Goal: Information Seeking & Learning: Understand process/instructions

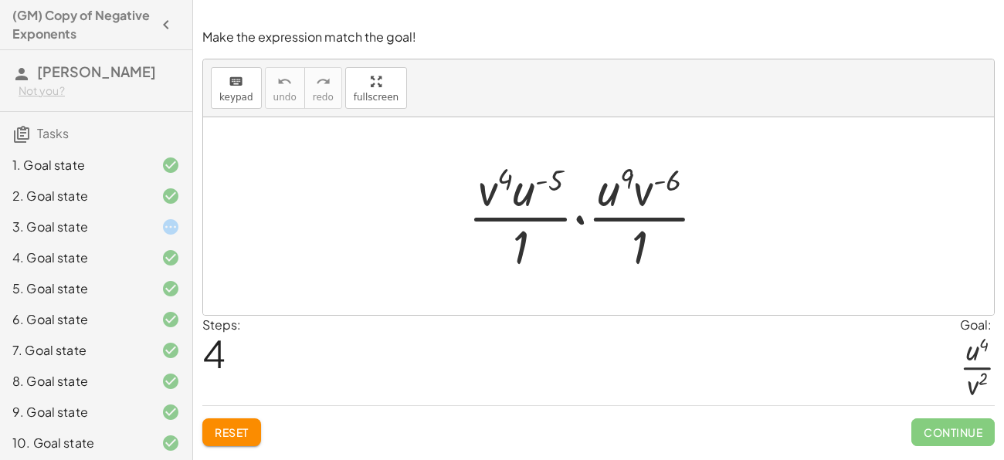
scroll to position [208, 0]
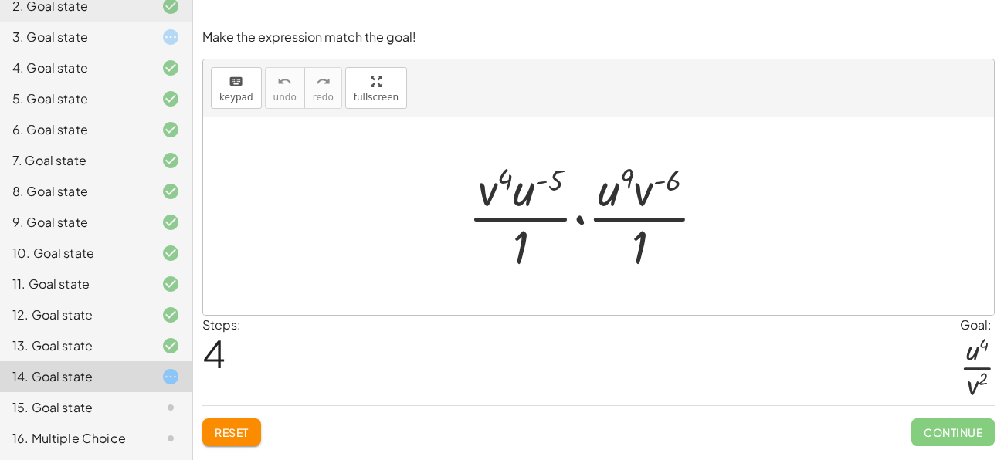
click at [153, 388] on div "14. Goal state" at bounding box center [96, 376] width 192 height 31
click at [666, 185] on div at bounding box center [593, 216] width 266 height 119
click at [645, 185] on div at bounding box center [593, 216] width 266 height 119
click at [617, 189] on div at bounding box center [593, 216] width 266 height 119
click at [716, 220] on div at bounding box center [715, 217] width 27 height 27
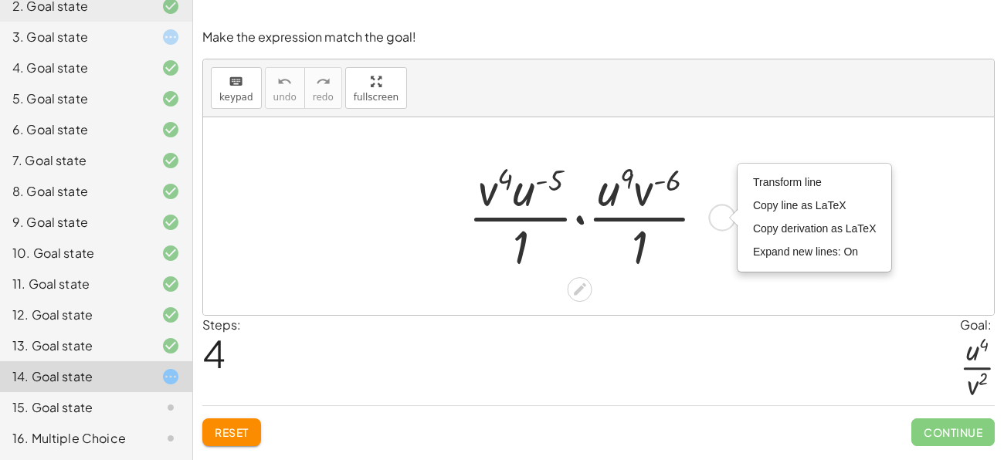
click at [684, 192] on div at bounding box center [593, 216] width 266 height 119
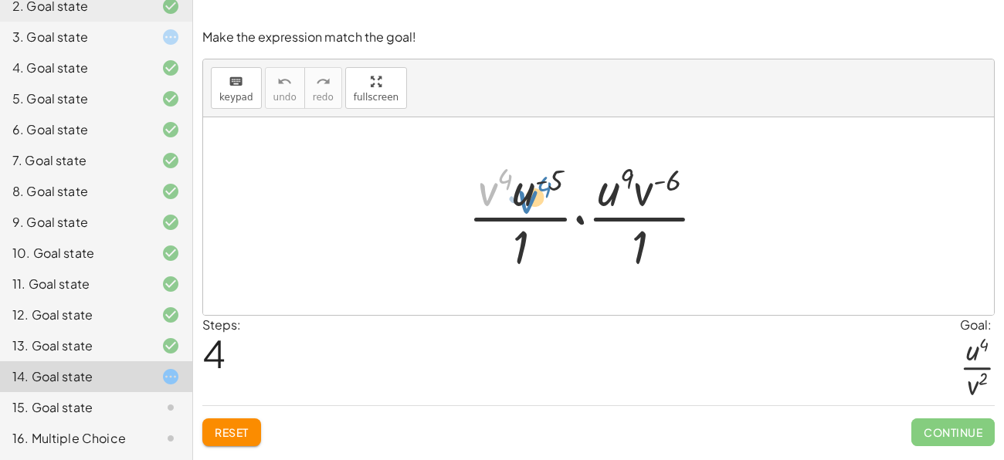
drag, startPoint x: 496, startPoint y: 181, endPoint x: 538, endPoint y: 185, distance: 42.7
click at [538, 185] on div at bounding box center [593, 216] width 266 height 119
drag, startPoint x: 643, startPoint y: 253, endPoint x: 648, endPoint y: 212, distance: 42.0
click at [648, 212] on div at bounding box center [593, 216] width 266 height 119
click at [648, 209] on div at bounding box center [593, 216] width 266 height 119
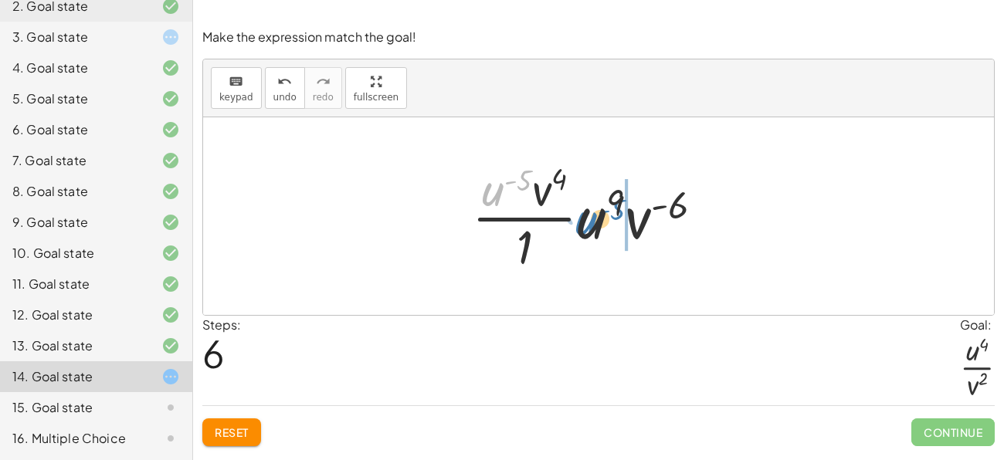
drag, startPoint x: 495, startPoint y: 181, endPoint x: 589, endPoint y: 211, distance: 98.9
click at [589, 211] on div at bounding box center [593, 216] width 259 height 119
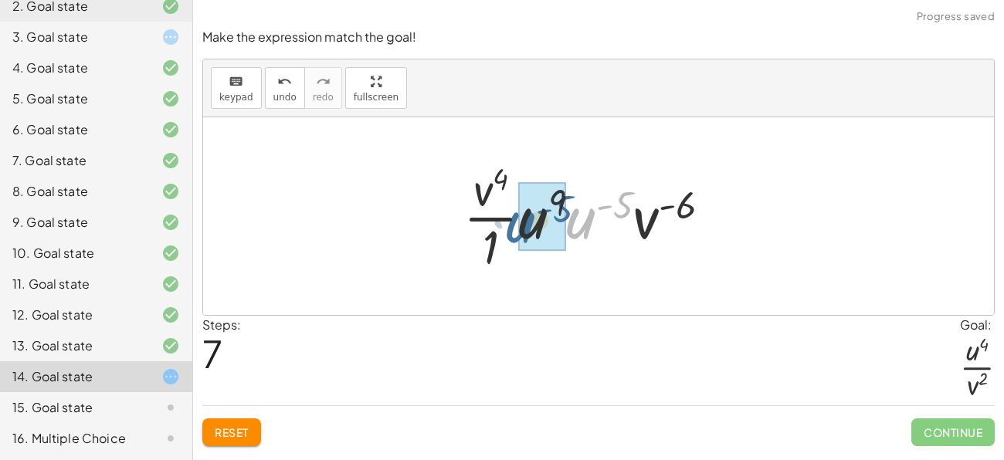
drag, startPoint x: 588, startPoint y: 219, endPoint x: 528, endPoint y: 225, distance: 60.5
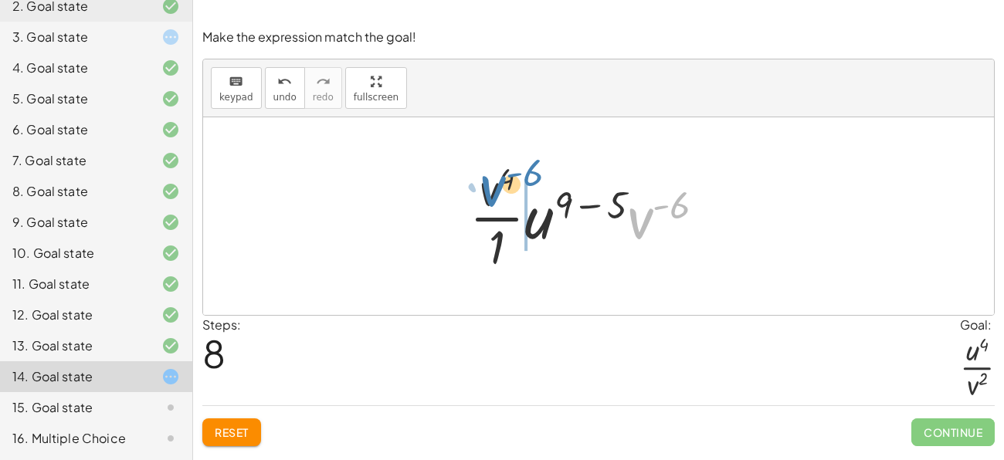
drag, startPoint x: 653, startPoint y: 219, endPoint x: 505, endPoint y: 187, distance: 150.9
click at [505, 187] on div at bounding box center [593, 216] width 263 height 119
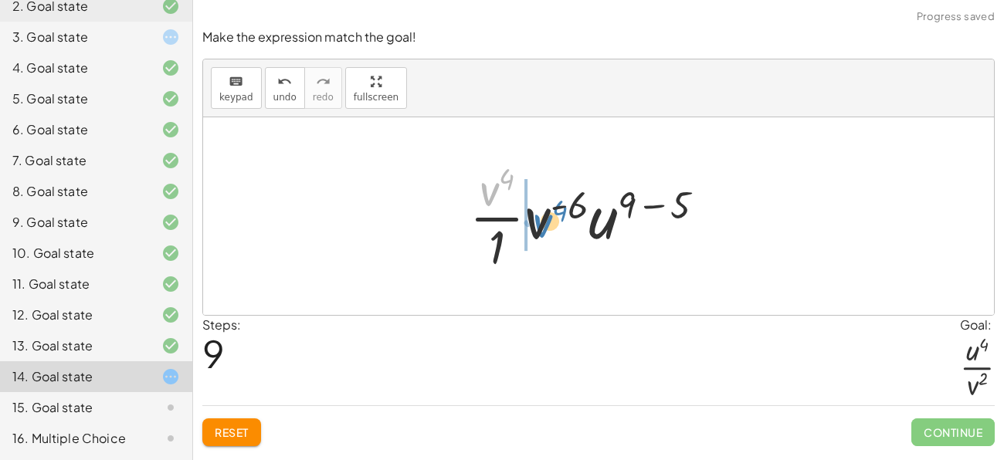
drag, startPoint x: 492, startPoint y: 182, endPoint x: 545, endPoint y: 215, distance: 62.8
click at [545, 215] on div at bounding box center [593, 216] width 263 height 119
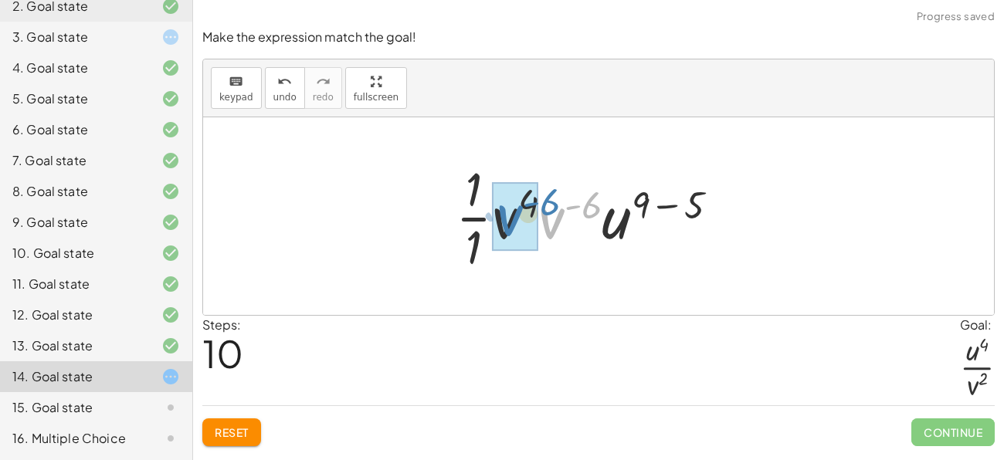
drag, startPoint x: 555, startPoint y: 219, endPoint x: 512, endPoint y: 218, distance: 43.3
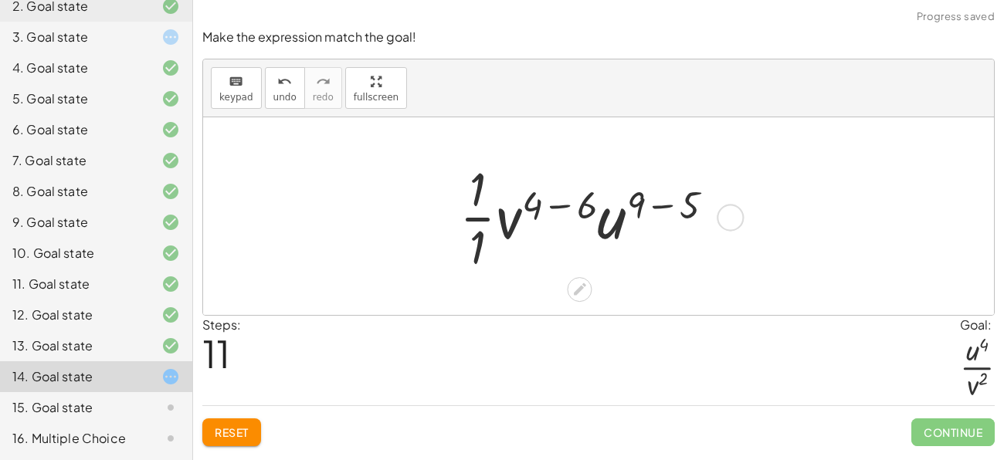
click at [585, 199] on div at bounding box center [593, 216] width 283 height 119
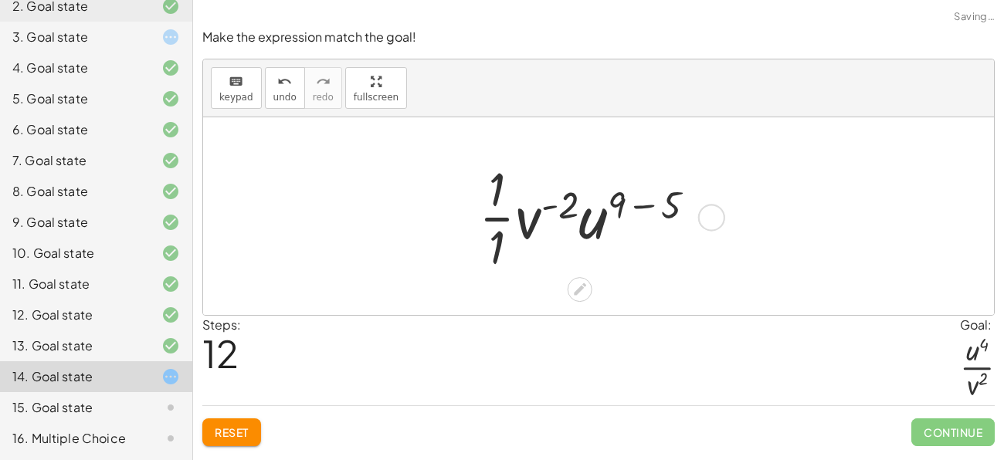
click at [561, 200] on div at bounding box center [593, 216] width 244 height 119
drag, startPoint x: 496, startPoint y: 193, endPoint x: 530, endPoint y: 226, distance: 47.5
click at [530, 226] on div at bounding box center [593, 216] width 244 height 119
click at [236, 434] on span "Reset" at bounding box center [232, 433] width 34 height 14
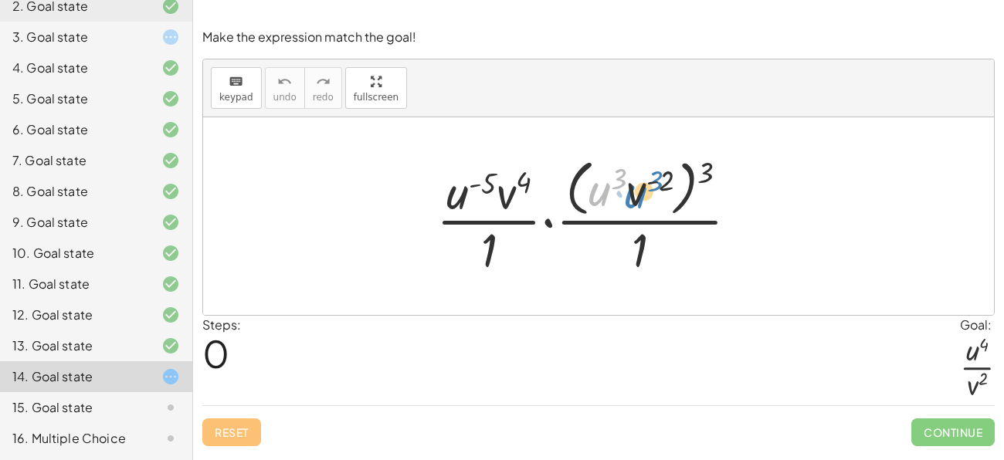
drag, startPoint x: 595, startPoint y: 190, endPoint x: 631, endPoint y: 192, distance: 36.3
click at [631, 192] on div at bounding box center [594, 216] width 330 height 126
click at [653, 181] on div at bounding box center [594, 216] width 330 height 126
drag, startPoint x: 665, startPoint y: 186, endPoint x: 629, endPoint y: 187, distance: 36.3
click at [629, 187] on div at bounding box center [594, 216] width 330 height 126
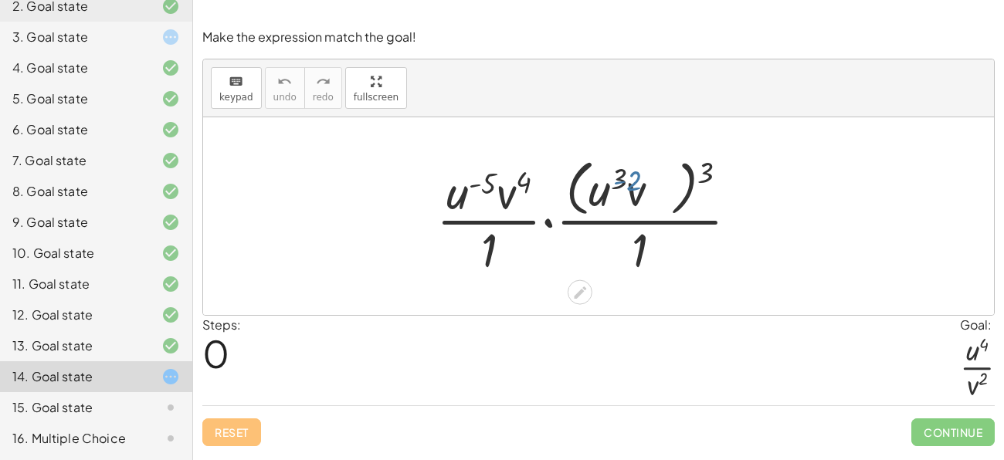
click at [629, 187] on div at bounding box center [594, 216] width 330 height 126
drag, startPoint x: 619, startPoint y: 178, endPoint x: 630, endPoint y: 174, distance: 12.5
click at [630, 174] on div at bounding box center [594, 216] width 330 height 126
click at [575, 297] on icon at bounding box center [580, 293] width 12 height 12
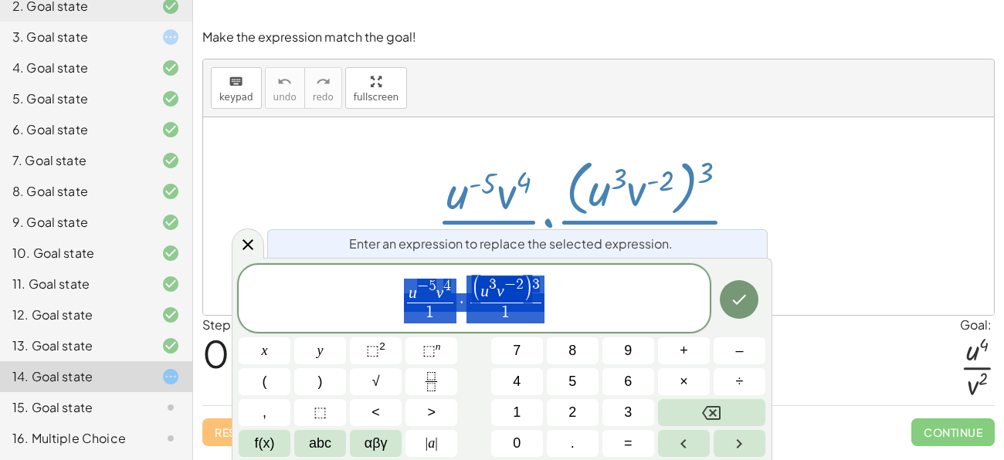
click at [785, 192] on div at bounding box center [598, 216] width 791 height 198
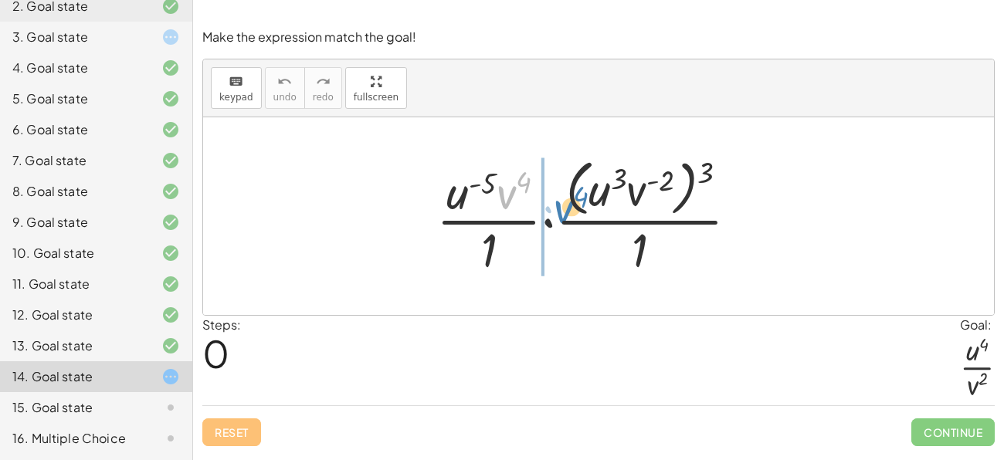
drag, startPoint x: 498, startPoint y: 199, endPoint x: 576, endPoint y: 221, distance: 80.9
click at [576, 221] on div at bounding box center [594, 216] width 330 height 126
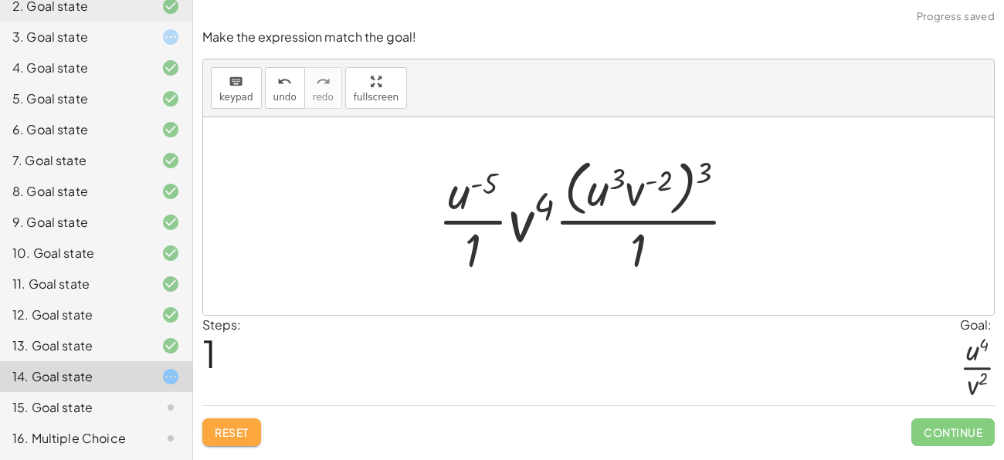
click at [228, 433] on span "Reset" at bounding box center [232, 433] width 34 height 14
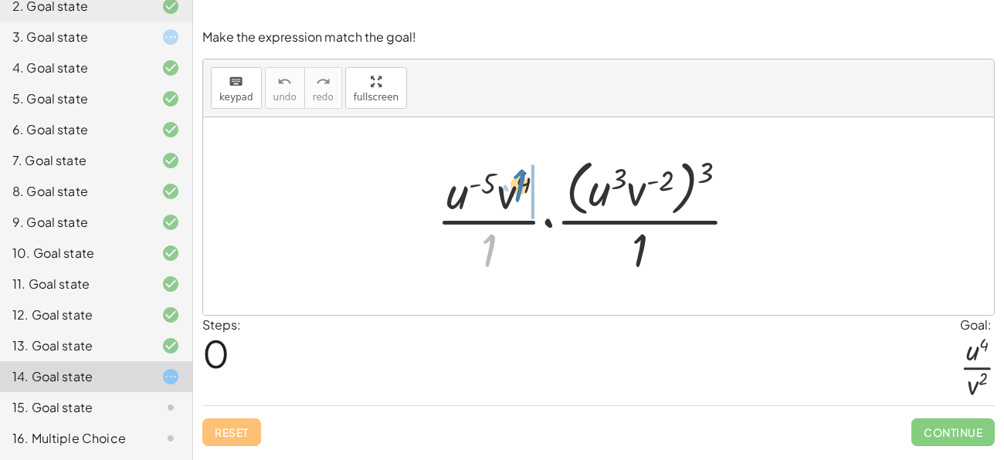
drag, startPoint x: 495, startPoint y: 246, endPoint x: 526, endPoint y: 181, distance: 71.9
click at [526, 181] on div at bounding box center [594, 216] width 330 height 126
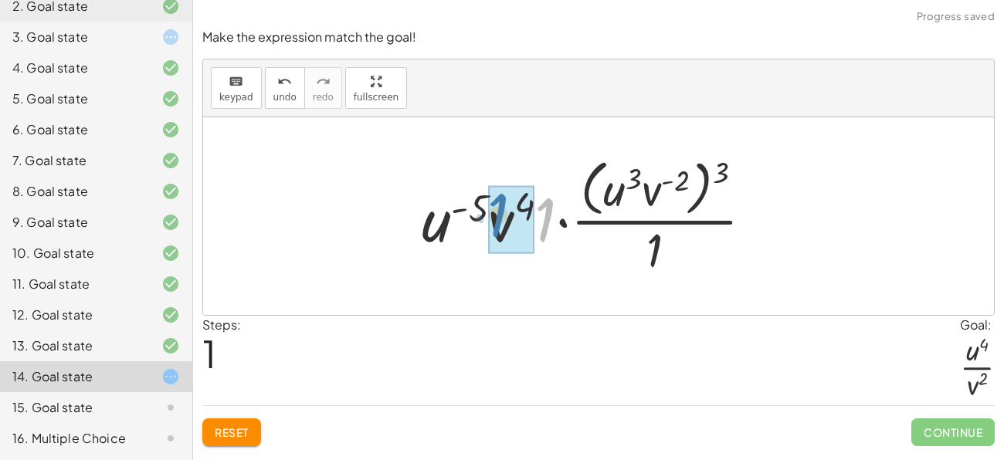
drag, startPoint x: 544, startPoint y: 212, endPoint x: 497, endPoint y: 207, distance: 48.1
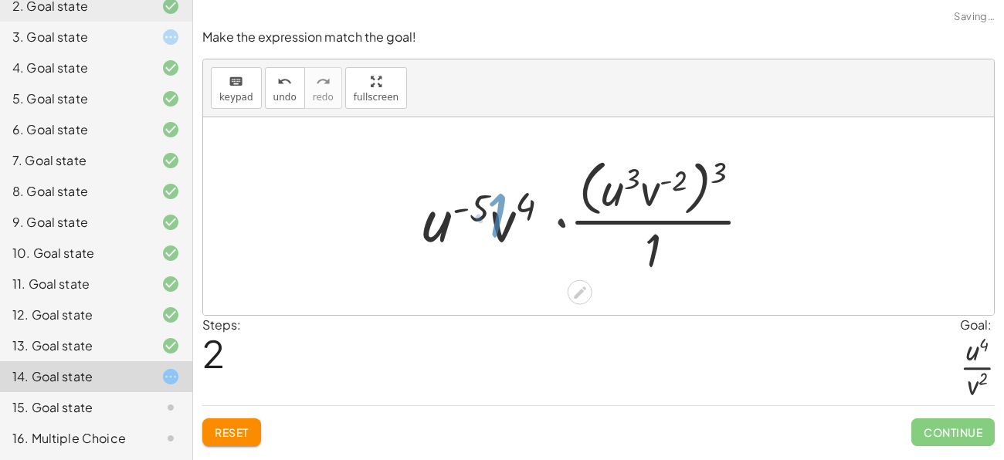
click at [497, 207] on div at bounding box center [593, 216] width 323 height 126
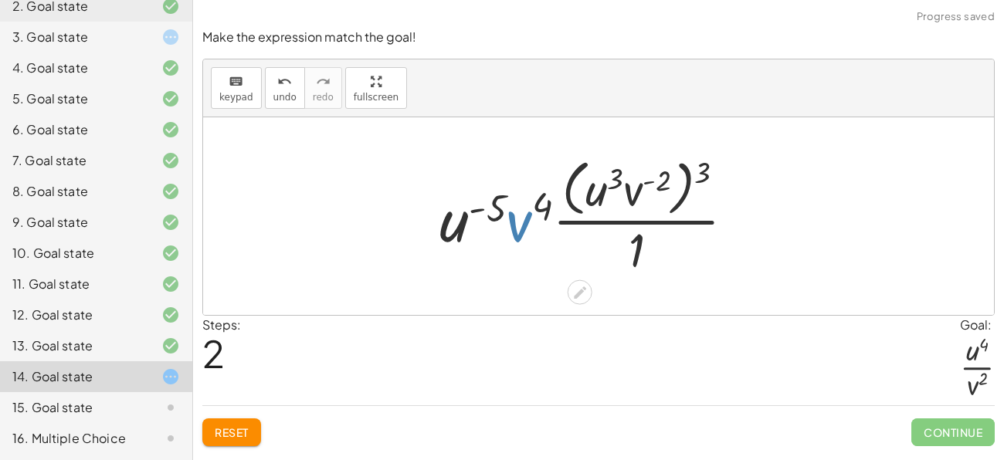
click at [521, 221] on div at bounding box center [593, 216] width 323 height 126
click at [498, 211] on div at bounding box center [593, 216] width 323 height 126
drag, startPoint x: 494, startPoint y: 210, endPoint x: 549, endPoint y: 210, distance: 54.8
click at [549, 210] on div at bounding box center [593, 216] width 323 height 126
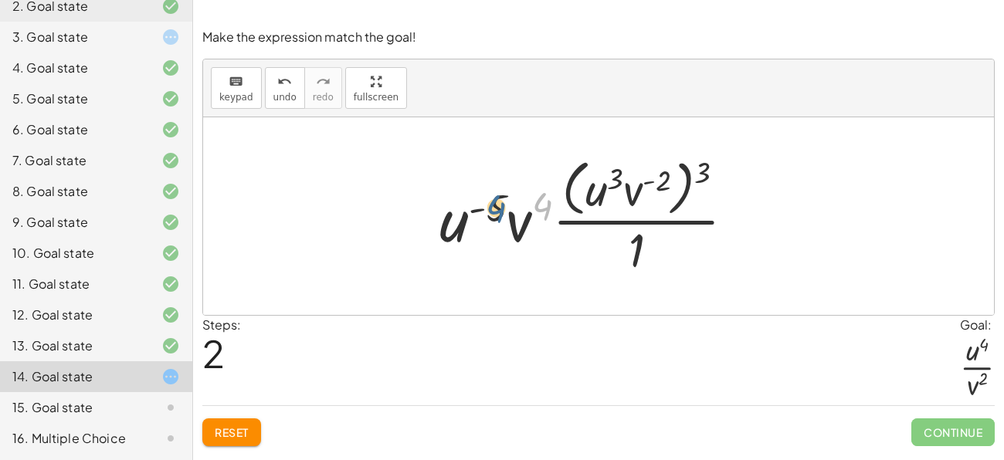
drag, startPoint x: 543, startPoint y: 212, endPoint x: 493, endPoint y: 214, distance: 50.3
click at [493, 214] on div at bounding box center [593, 216] width 323 height 126
drag, startPoint x: 448, startPoint y: 220, endPoint x: 508, endPoint y: 222, distance: 60.3
click at [508, 222] on div at bounding box center [593, 216] width 323 height 126
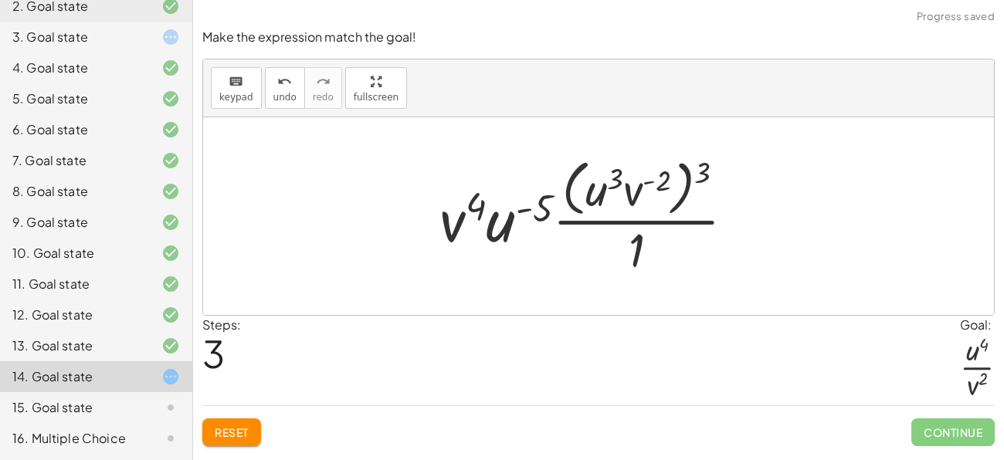
click at [241, 426] on span "Reset" at bounding box center [232, 433] width 34 height 14
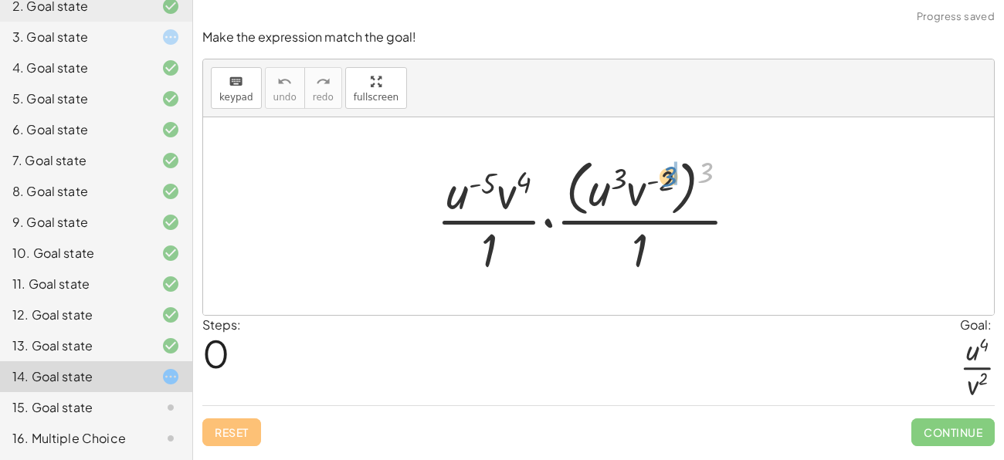
drag, startPoint x: 700, startPoint y: 175, endPoint x: 663, endPoint y: 179, distance: 37.3
click at [663, 179] on div at bounding box center [594, 216] width 330 height 126
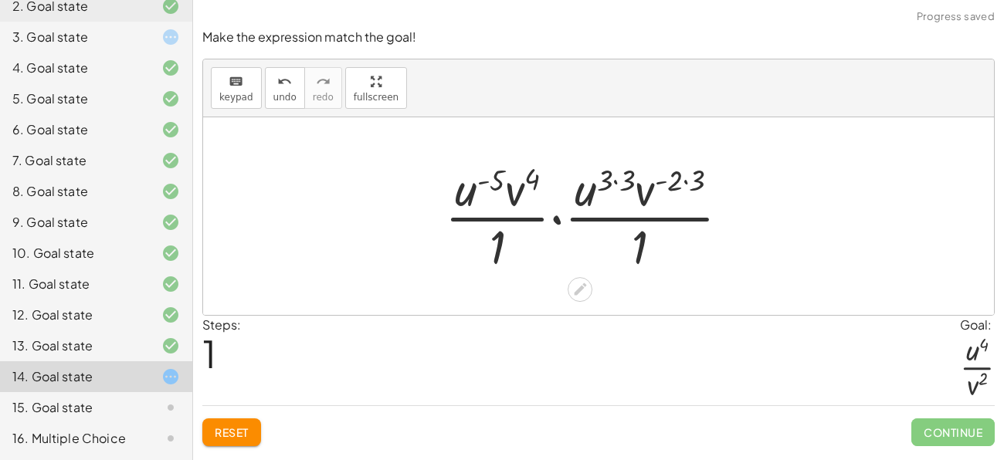
click at [619, 179] on div at bounding box center [593, 216] width 313 height 119
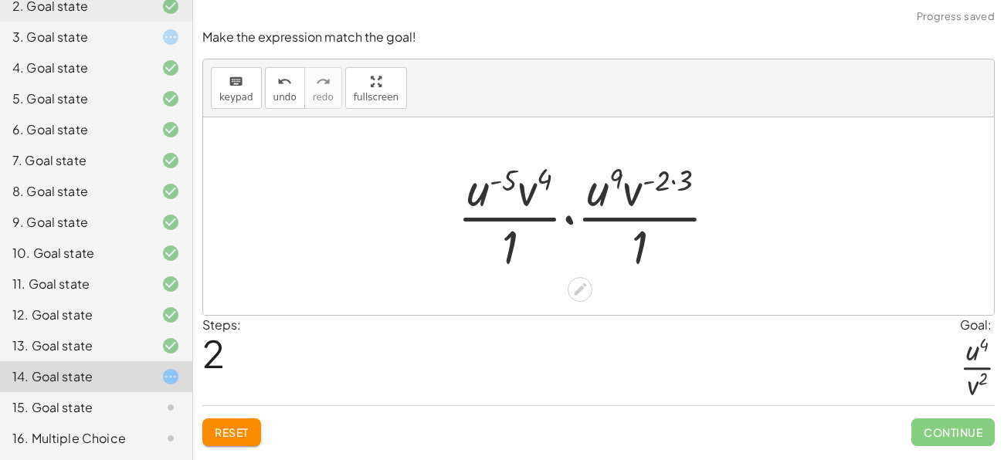
click at [673, 182] on div at bounding box center [593, 216] width 288 height 119
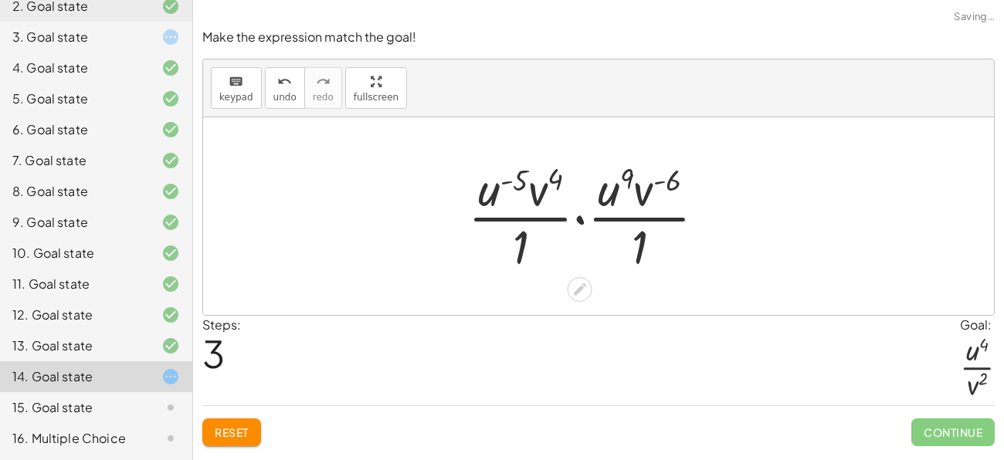
click at [665, 180] on div at bounding box center [593, 216] width 266 height 119
drag, startPoint x: 523, startPoint y: 173, endPoint x: 561, endPoint y: 172, distance: 38.6
click at [561, 172] on div at bounding box center [593, 216] width 266 height 119
drag, startPoint x: 535, startPoint y: 188, endPoint x: 487, endPoint y: 192, distance: 48.8
click at [487, 192] on div at bounding box center [593, 216] width 266 height 119
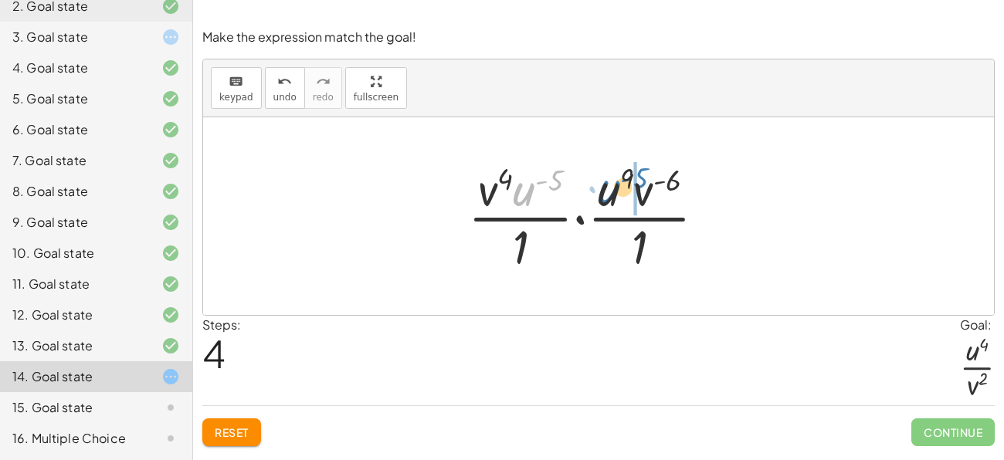
drag, startPoint x: 522, startPoint y: 188, endPoint x: 607, endPoint y: 186, distance: 85.0
click at [607, 186] on div at bounding box center [593, 216] width 266 height 119
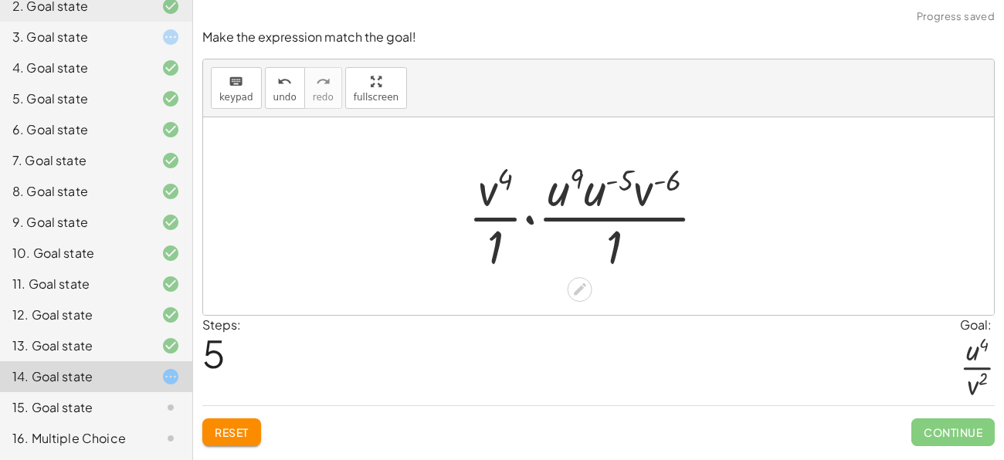
click at [560, 191] on div at bounding box center [593, 216] width 266 height 119
click at [616, 168] on div at bounding box center [593, 216] width 266 height 119
drag, startPoint x: 602, startPoint y: 188, endPoint x: 563, endPoint y: 185, distance: 39.5
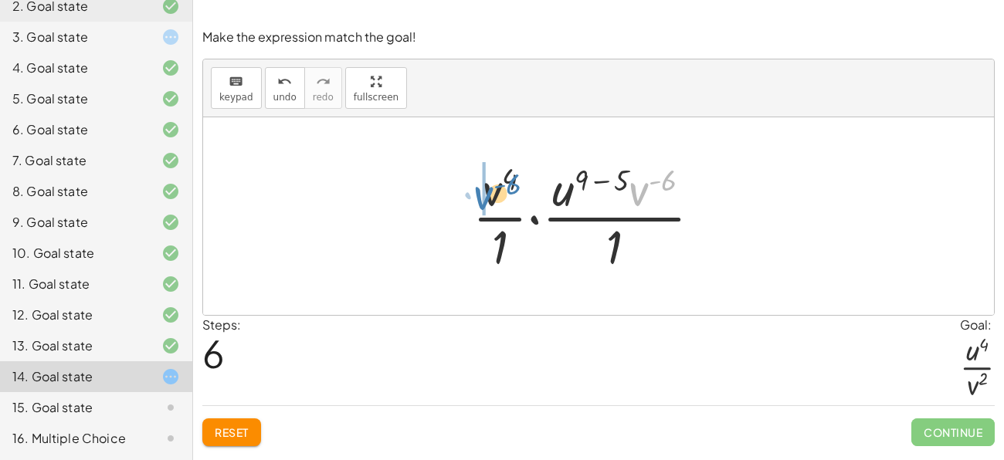
drag, startPoint x: 642, startPoint y: 192, endPoint x: 487, endPoint y: 195, distance: 155.3
click at [487, 195] on div at bounding box center [593, 216] width 256 height 119
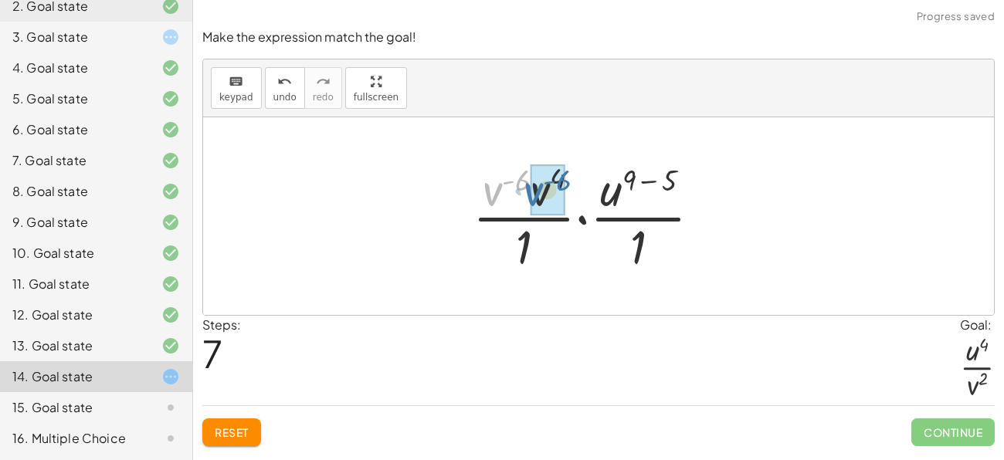
drag, startPoint x: 494, startPoint y: 188, endPoint x: 534, endPoint y: 188, distance: 40.9
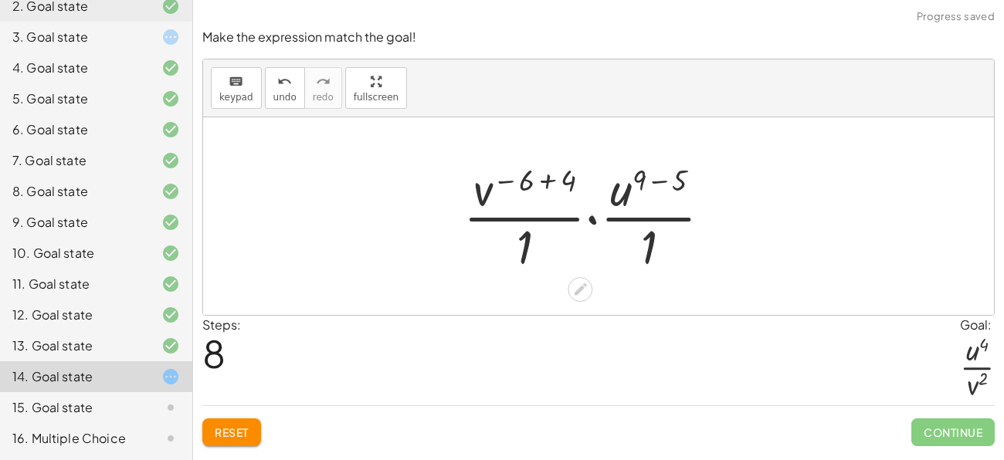
click at [544, 178] on div at bounding box center [594, 216] width 276 height 119
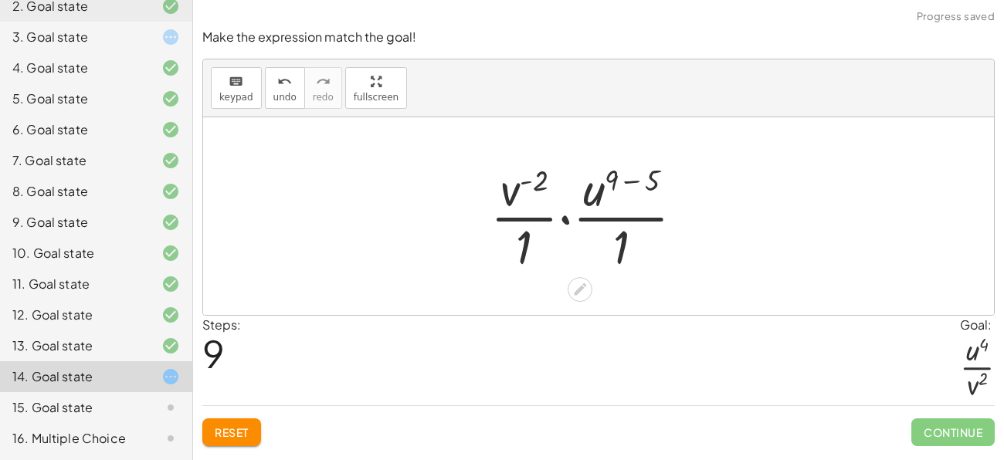
click at [639, 181] on div at bounding box center [594, 216] width 222 height 119
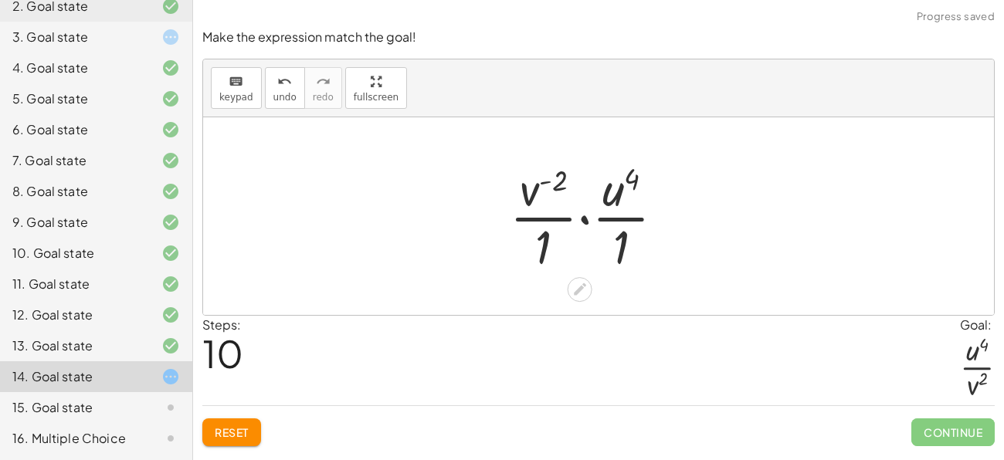
click at [639, 181] on div at bounding box center [593, 216] width 182 height 119
drag, startPoint x: 618, startPoint y: 248, endPoint x: 616, endPoint y: 236, distance: 12.5
click at [616, 236] on div at bounding box center [593, 216] width 182 height 119
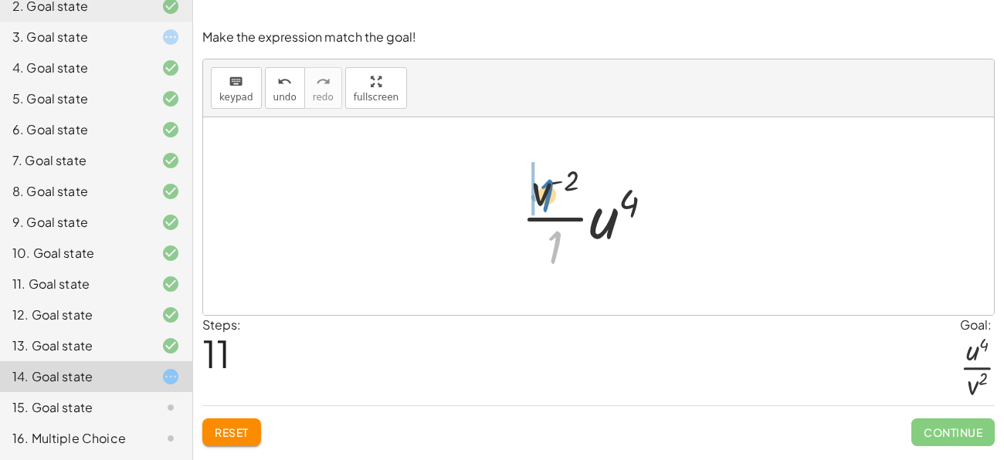
drag, startPoint x: 558, startPoint y: 234, endPoint x: 549, endPoint y: 173, distance: 61.7
click at [549, 173] on div at bounding box center [594, 216] width 161 height 119
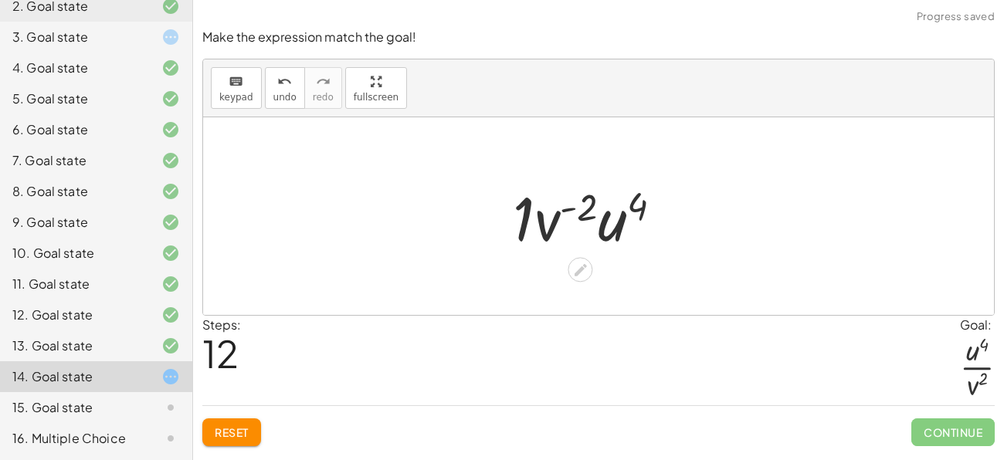
click at [551, 218] on div at bounding box center [594, 217] width 178 height 80
click at [557, 208] on div at bounding box center [593, 217] width 156 height 80
click at [578, 286] on div at bounding box center [598, 216] width 791 height 198
click at [581, 267] on icon at bounding box center [580, 270] width 12 height 12
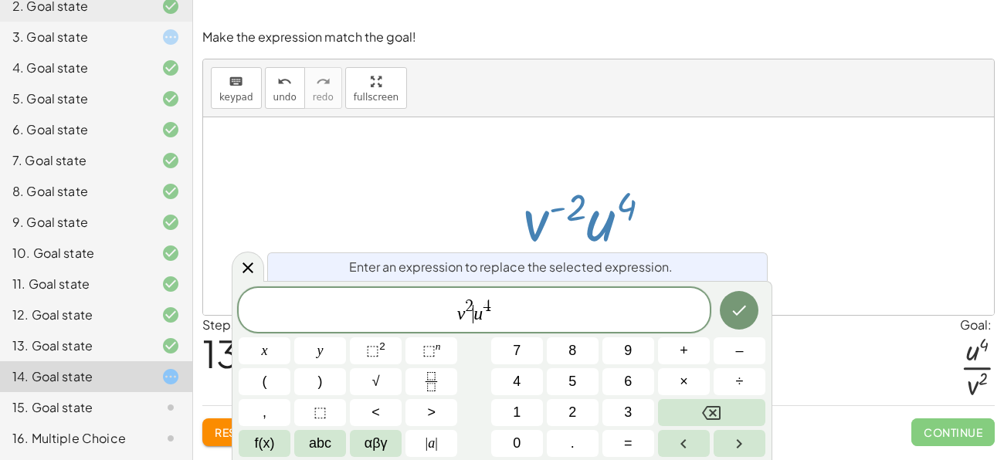
click at [474, 312] on var "u" at bounding box center [477, 314] width 9 height 20
click at [428, 378] on icon "Fraction" at bounding box center [431, 381] width 19 height 19
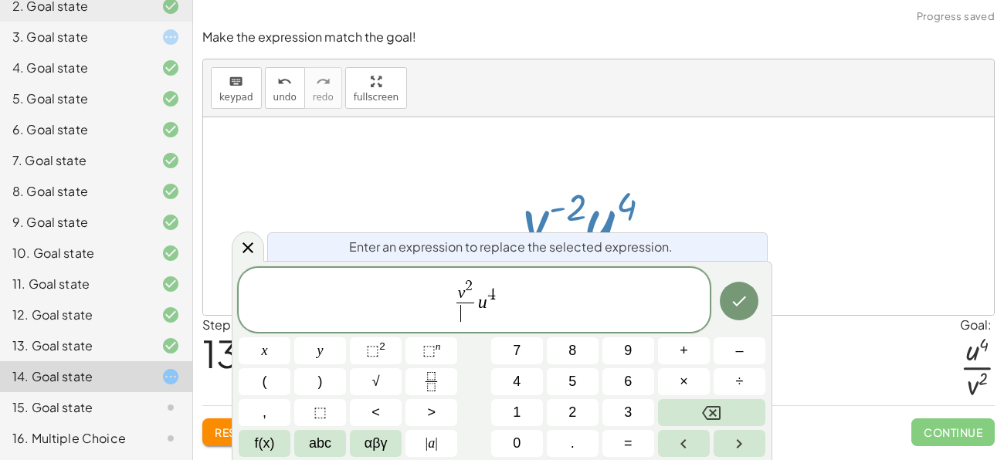
click at [495, 313] on span "v 2 ​ ​ u 4" at bounding box center [474, 301] width 471 height 48
click at [392, 353] on button "⬚ 2" at bounding box center [376, 351] width 52 height 27
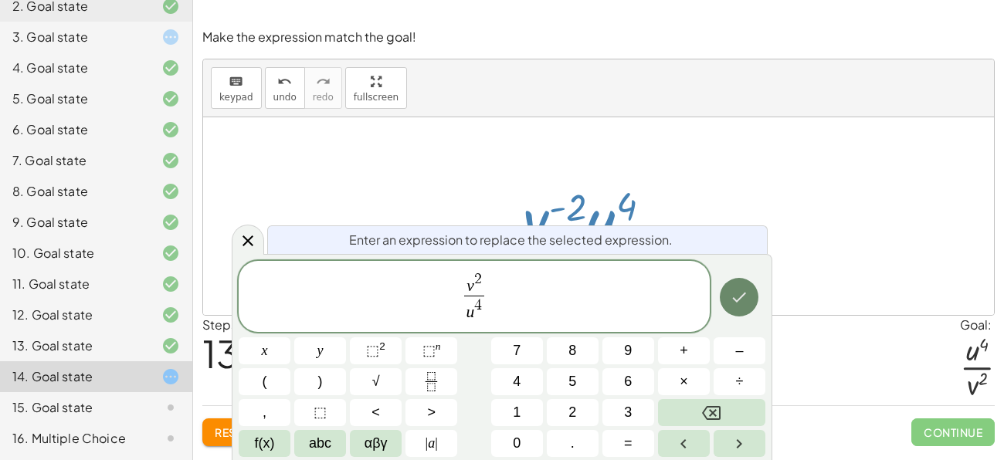
click at [728, 307] on button "Done" at bounding box center [739, 297] width 39 height 39
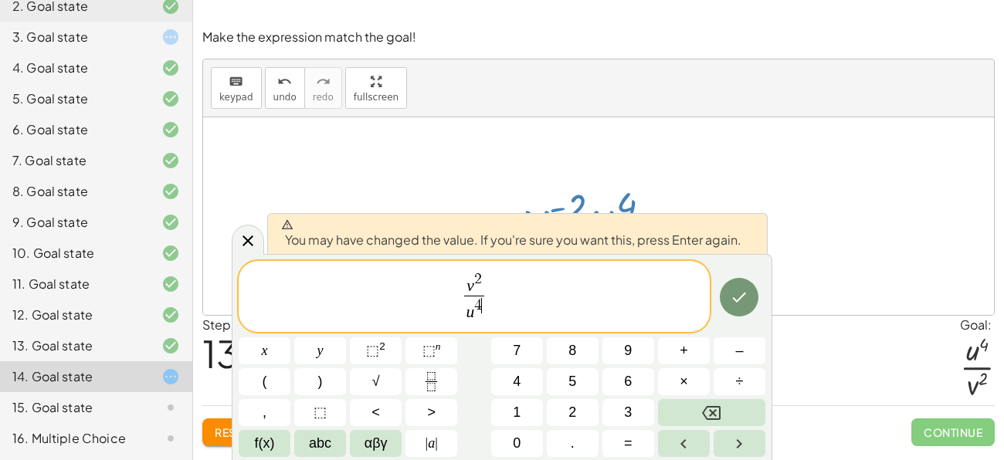
click at [804, 275] on div at bounding box center [598, 216] width 791 height 198
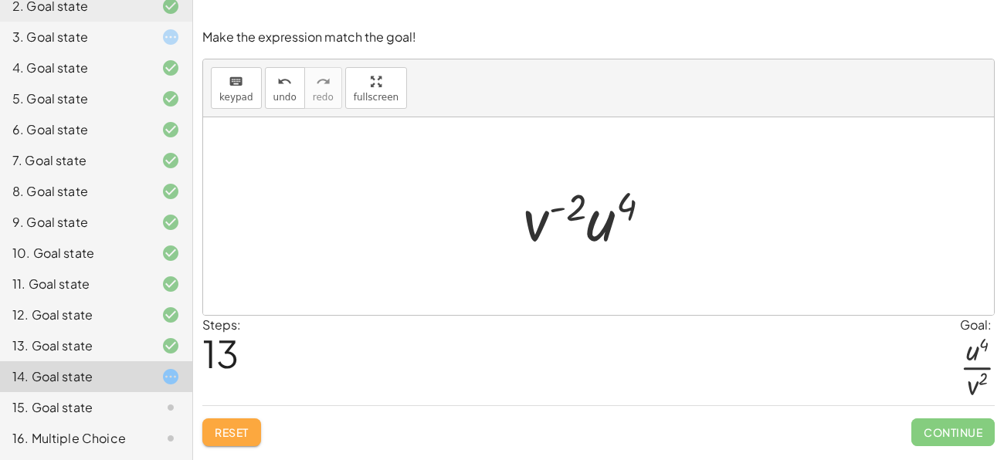
click at [246, 433] on span "Reset" at bounding box center [232, 433] width 34 height 14
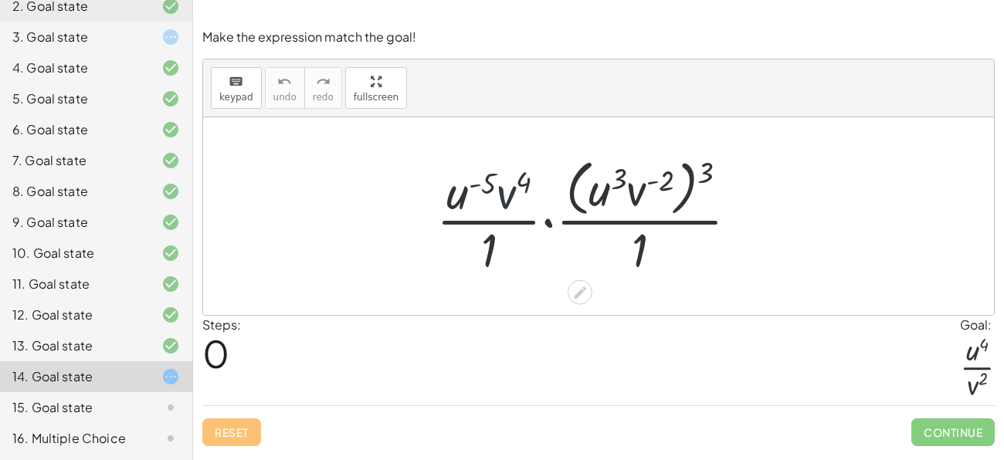
click at [511, 188] on div at bounding box center [594, 216] width 330 height 126
drag, startPoint x: 620, startPoint y: 178, endPoint x: 635, endPoint y: 183, distance: 15.6
click at [635, 183] on div at bounding box center [594, 216] width 330 height 126
drag, startPoint x: 642, startPoint y: 196, endPoint x: 521, endPoint y: 203, distance: 121.5
click at [521, 203] on div at bounding box center [594, 216] width 330 height 126
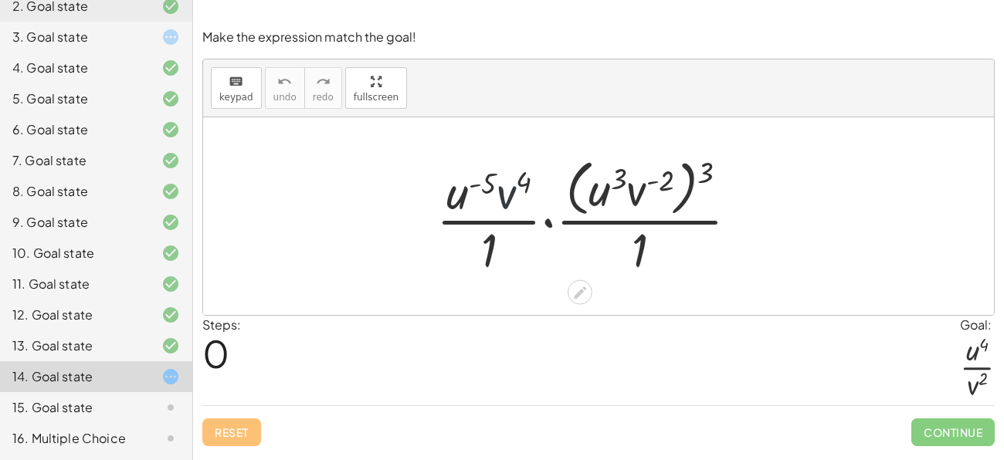
drag, startPoint x: 513, startPoint y: 196, endPoint x: 614, endPoint y: 207, distance: 101.8
click at [614, 207] on div at bounding box center [594, 216] width 330 height 126
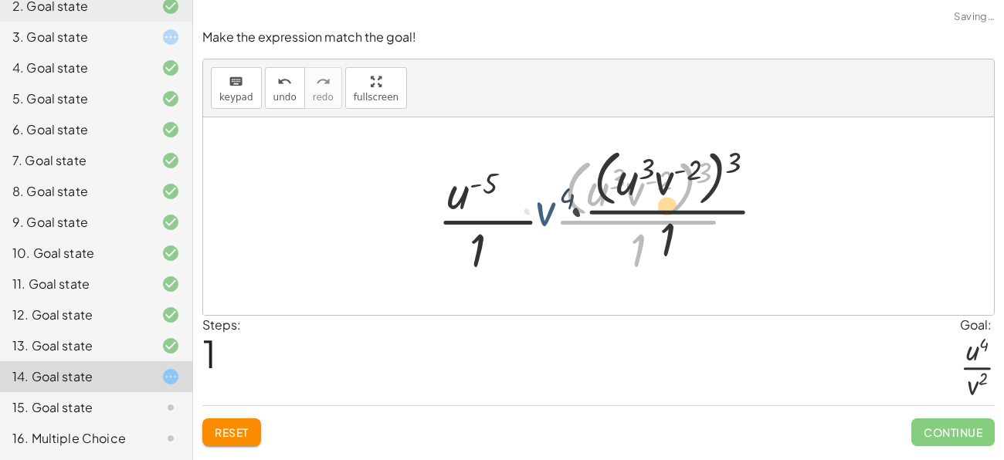
drag, startPoint x: 614, startPoint y: 207, endPoint x: 650, endPoint y: 194, distance: 37.9
click at [650, 194] on div at bounding box center [593, 216] width 327 height 126
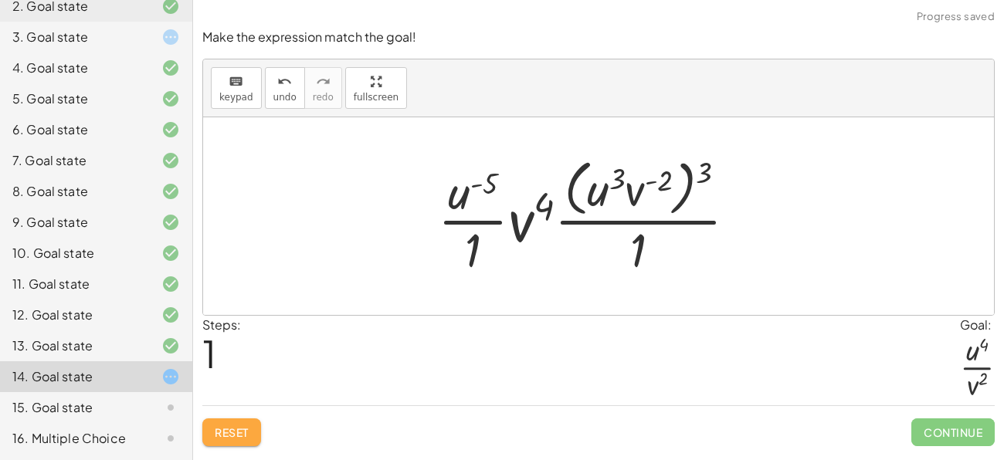
click at [226, 433] on span "Reset" at bounding box center [232, 433] width 34 height 14
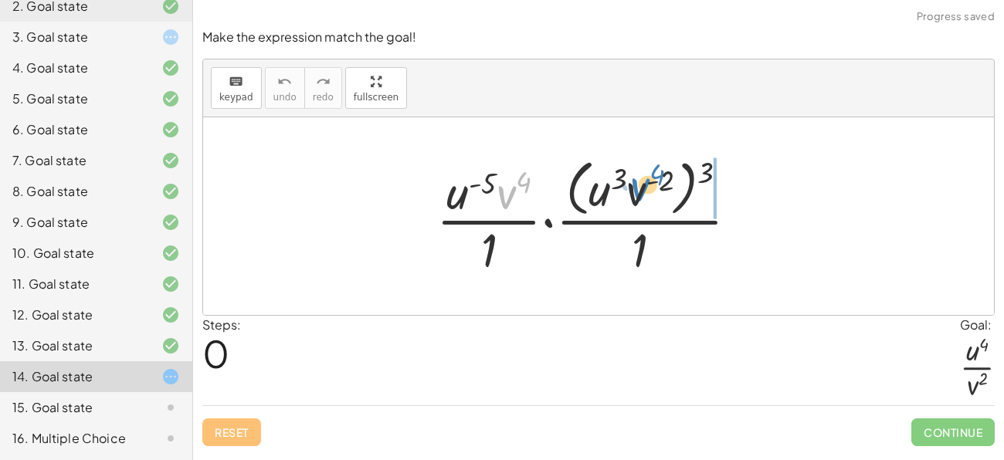
drag, startPoint x: 507, startPoint y: 176, endPoint x: 642, endPoint y: 171, distance: 134.5
click at [642, 171] on div at bounding box center [594, 216] width 330 height 126
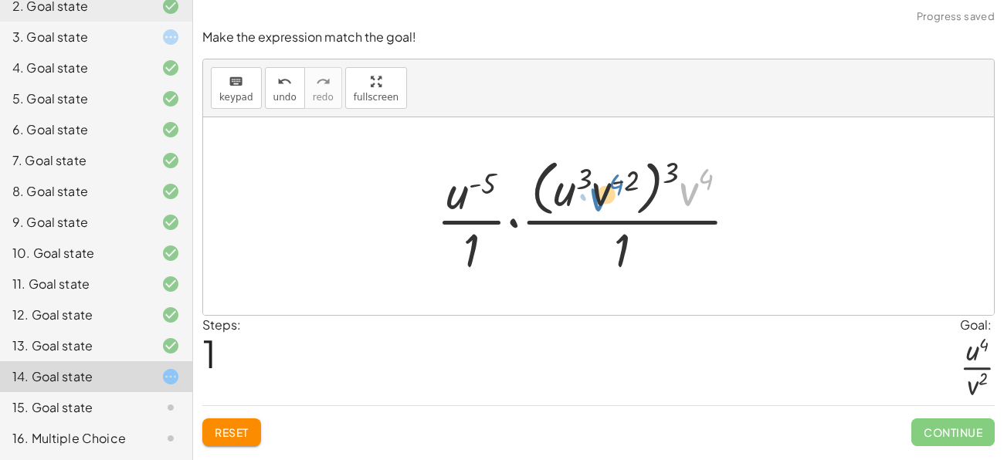
drag, startPoint x: 694, startPoint y: 181, endPoint x: 607, endPoint y: 189, distance: 86.8
click at [607, 189] on div at bounding box center [594, 216] width 330 height 126
drag, startPoint x: 633, startPoint y: 178, endPoint x: 586, endPoint y: 181, distance: 46.4
click at [586, 181] on div at bounding box center [594, 216] width 330 height 126
drag, startPoint x: 483, startPoint y: 184, endPoint x: 589, endPoint y: 177, distance: 106.0
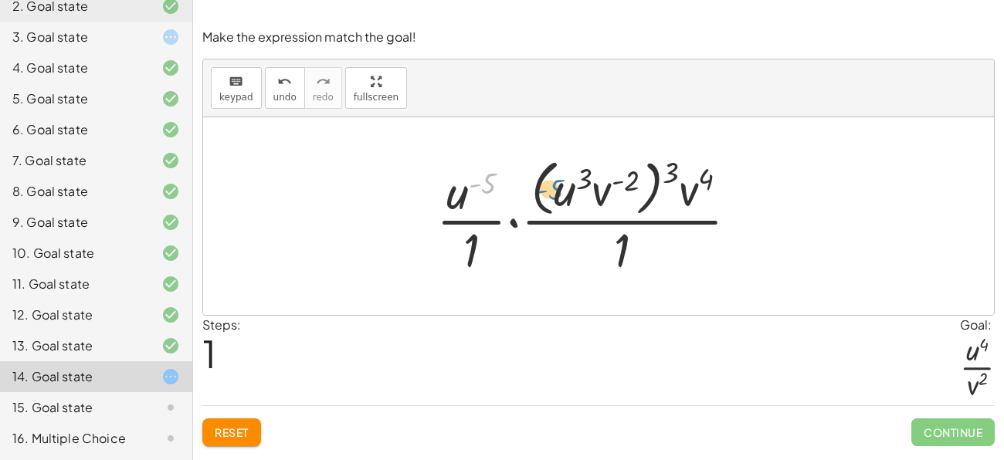
click at [589, 177] on div at bounding box center [594, 216] width 330 height 126
drag, startPoint x: 460, startPoint y: 193, endPoint x: 568, endPoint y: 191, distance: 108.2
click at [568, 191] on div at bounding box center [594, 216] width 330 height 126
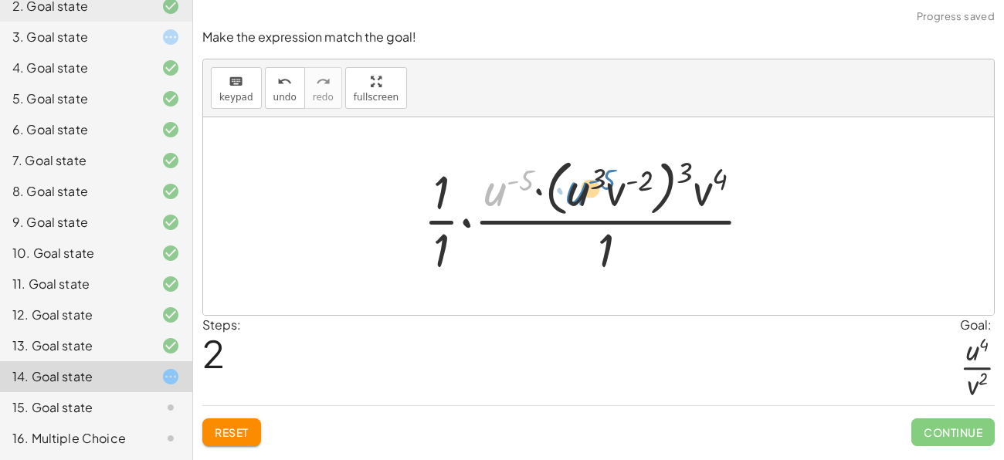
drag, startPoint x: 498, startPoint y: 194, endPoint x: 582, endPoint y: 193, distance: 83.4
click at [582, 193] on div at bounding box center [594, 216] width 357 height 126
drag, startPoint x: 711, startPoint y: 198, endPoint x: 624, endPoint y: 202, distance: 87.4
click at [624, 202] on div at bounding box center [594, 216] width 357 height 126
drag, startPoint x: 602, startPoint y: 249, endPoint x: 626, endPoint y: 186, distance: 67.3
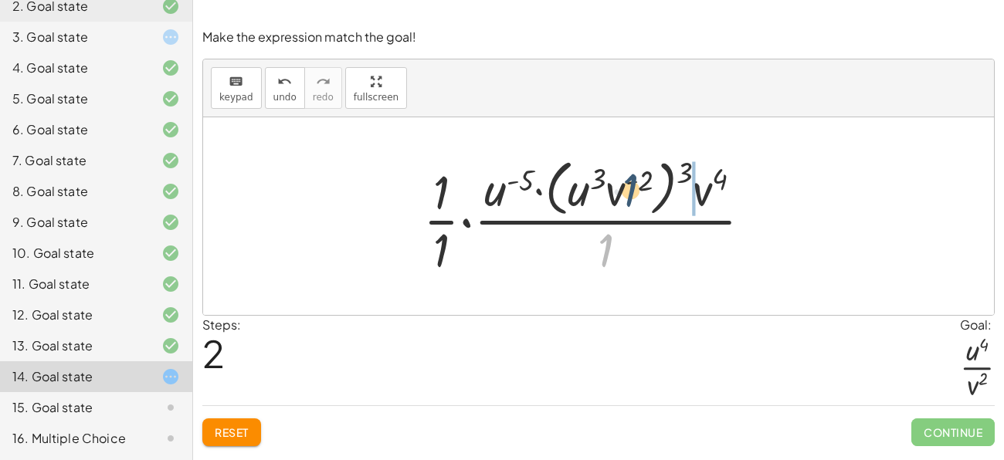
click at [626, 186] on div at bounding box center [594, 216] width 357 height 126
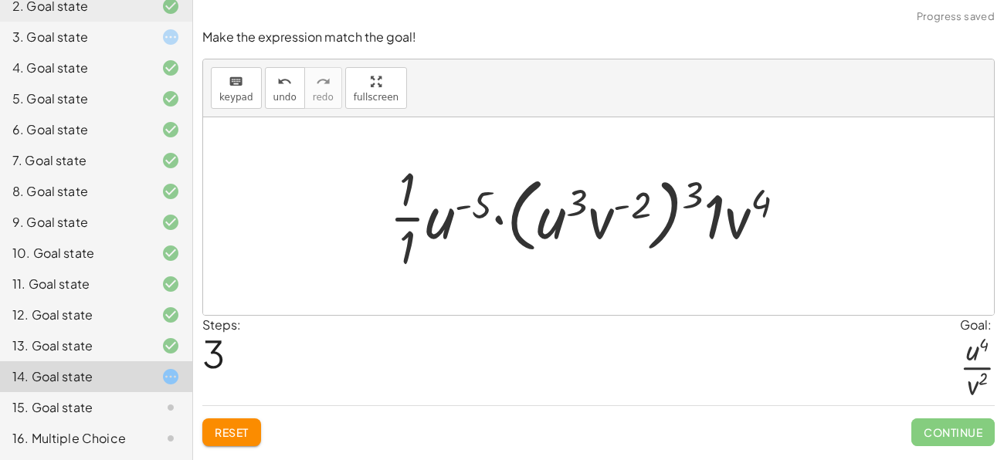
click at [235, 443] on button "Reset" at bounding box center [231, 433] width 59 height 28
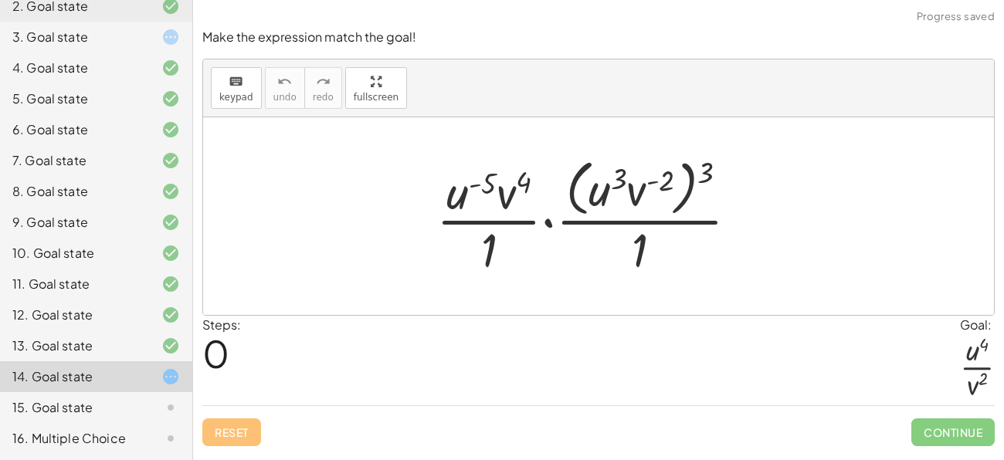
click at [127, 405] on div "15. Goal state" at bounding box center [74, 408] width 124 height 19
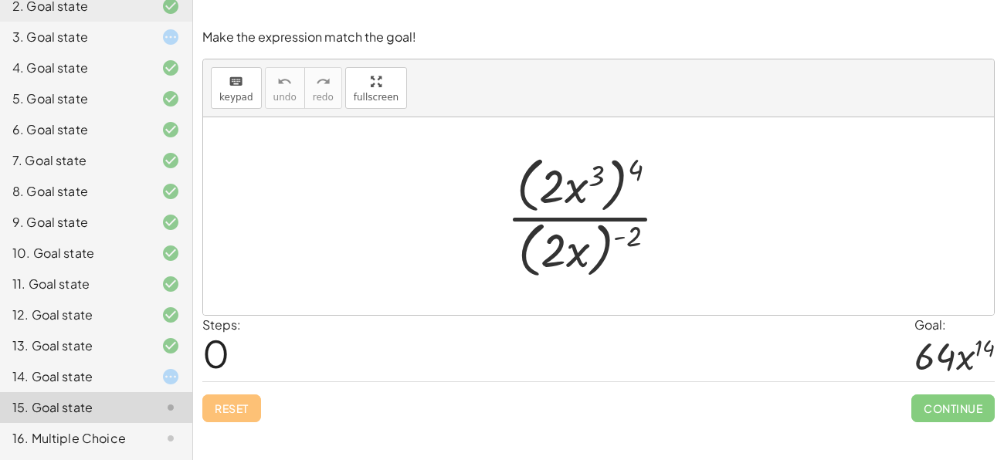
click at [560, 194] on div at bounding box center [593, 216] width 188 height 133
click at [557, 193] on div at bounding box center [593, 216] width 188 height 133
drag, startPoint x: 596, startPoint y: 171, endPoint x: 553, endPoint y: 185, distance: 45.7
click at [553, 185] on div at bounding box center [593, 216] width 188 height 133
drag, startPoint x: 639, startPoint y: 168, endPoint x: 602, endPoint y: 175, distance: 38.5
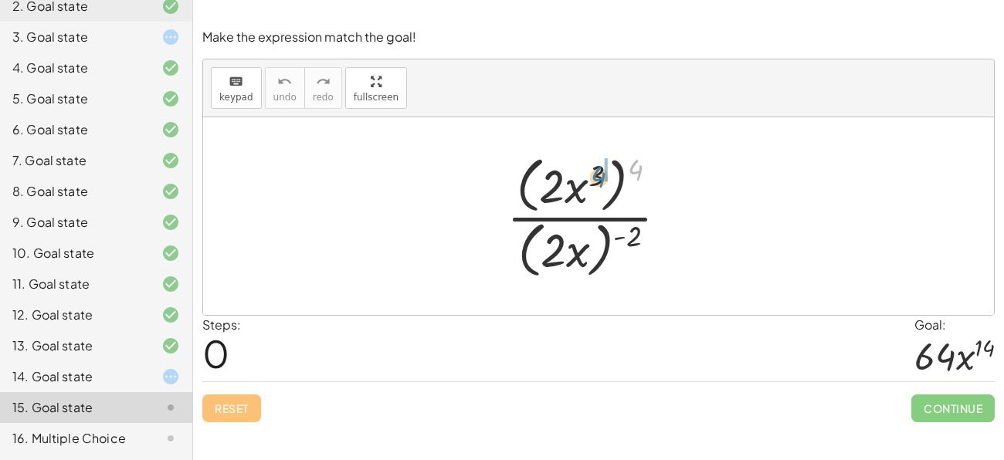
click at [602, 175] on div at bounding box center [593, 216] width 188 height 133
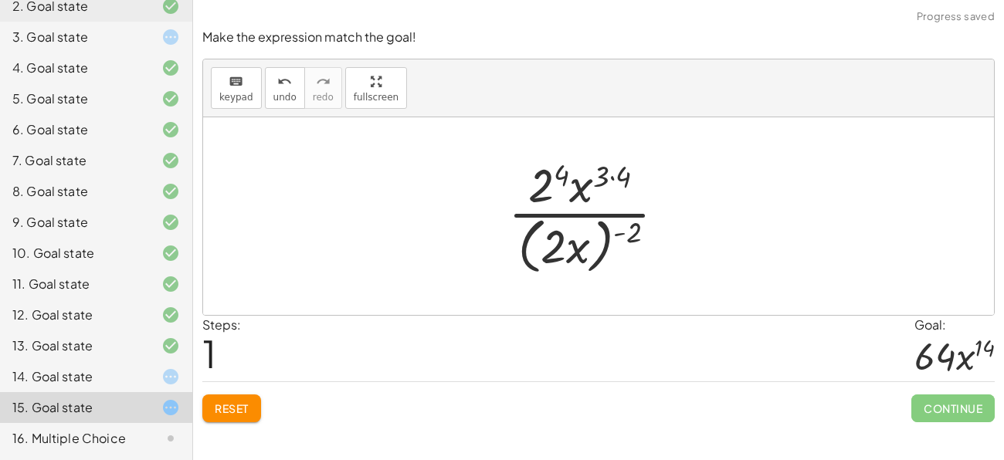
click at [605, 176] on div at bounding box center [592, 216] width 185 height 126
click at [611, 176] on div at bounding box center [592, 216] width 185 height 126
click at [560, 176] on div at bounding box center [592, 216] width 185 height 126
click at [561, 239] on div at bounding box center [592, 216] width 185 height 126
drag, startPoint x: 633, startPoint y: 232, endPoint x: 552, endPoint y: 250, distance: 83.2
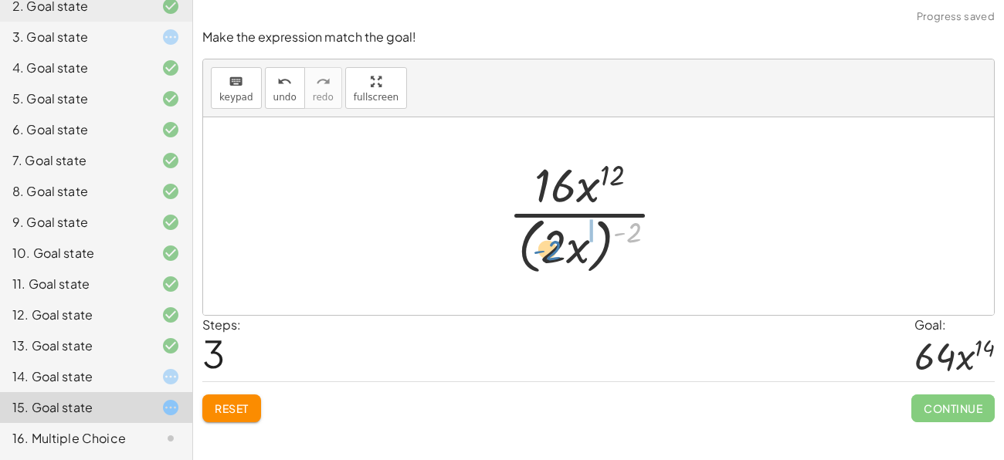
click at [552, 250] on div at bounding box center [592, 216] width 185 height 126
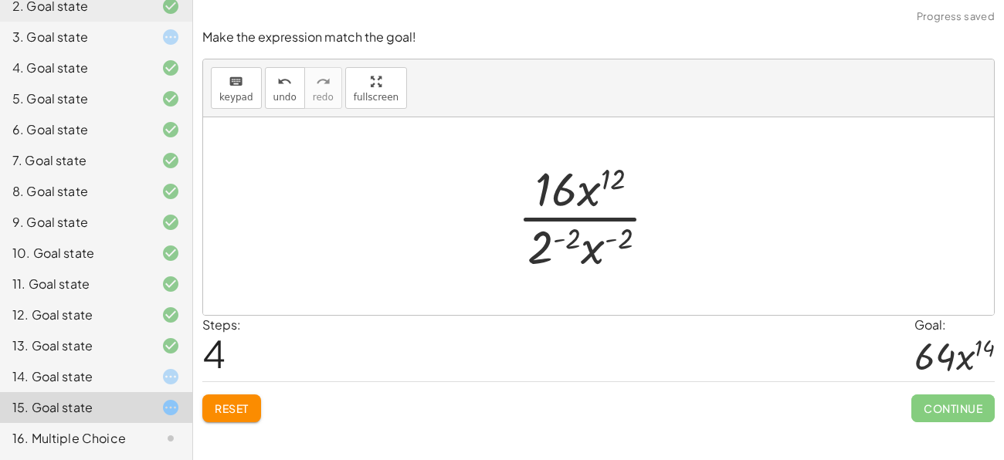
click at [561, 236] on div at bounding box center [594, 216] width 168 height 119
click at [633, 239] on div at bounding box center [593, 216] width 199 height 119
click at [543, 256] on div at bounding box center [593, 216] width 199 height 119
click at [539, 260] on div at bounding box center [593, 216] width 199 height 119
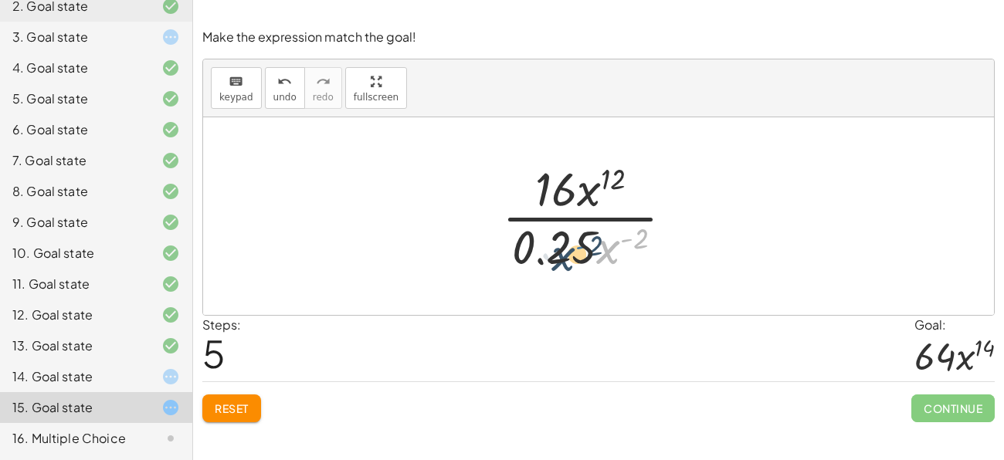
drag, startPoint x: 627, startPoint y: 239, endPoint x: 581, endPoint y: 246, distance: 47.0
click at [581, 246] on div at bounding box center [593, 216] width 199 height 119
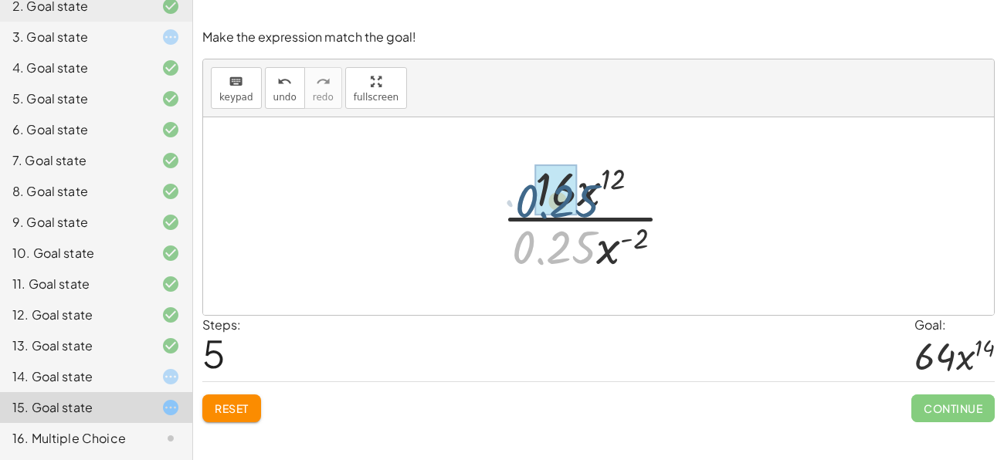
drag, startPoint x: 552, startPoint y: 242, endPoint x: 557, endPoint y: 190, distance: 52.0
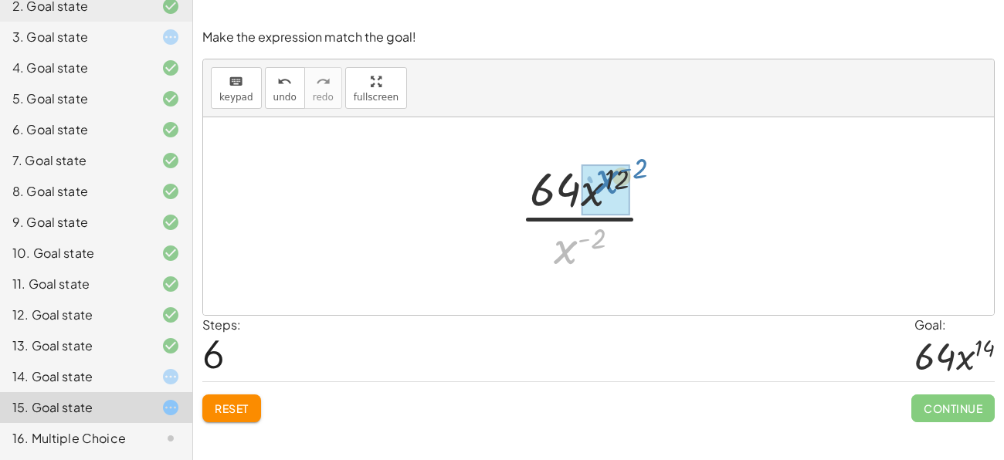
drag, startPoint x: 569, startPoint y: 253, endPoint x: 610, endPoint y: 185, distance: 78.7
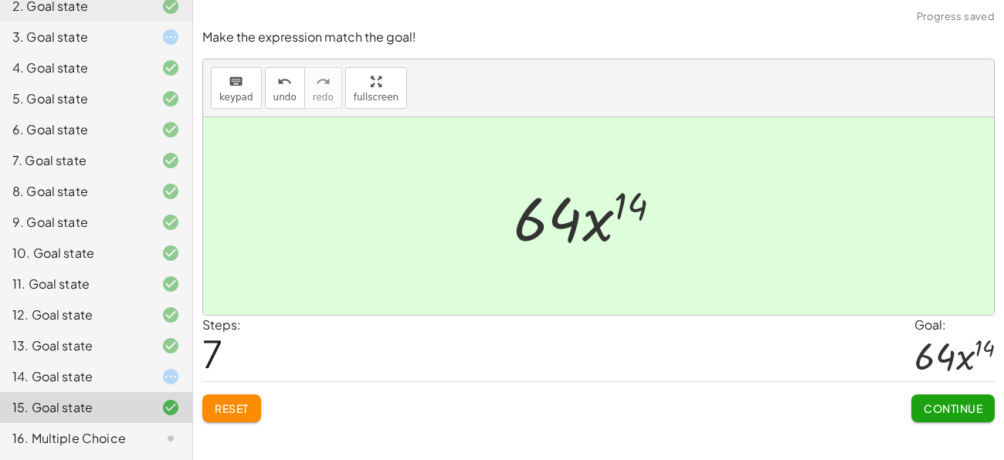
click at [957, 415] on span "Continue" at bounding box center [953, 409] width 59 height 14
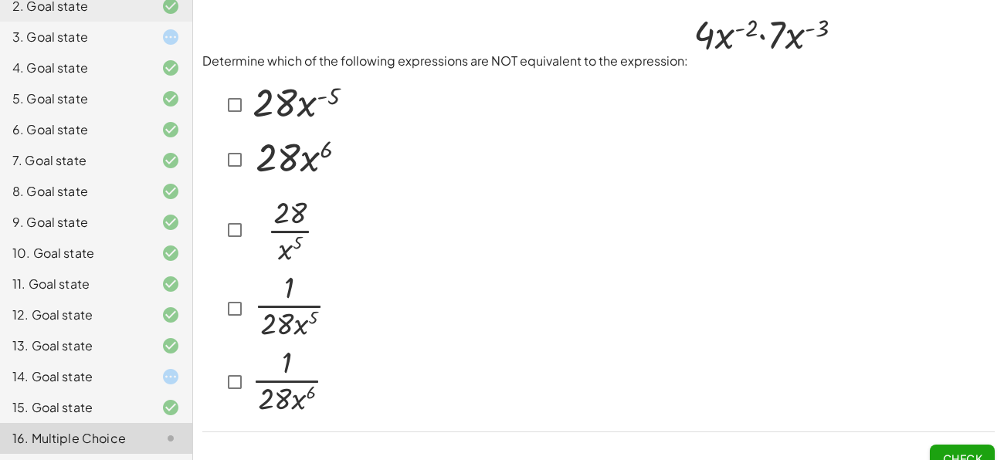
scroll to position [21, 0]
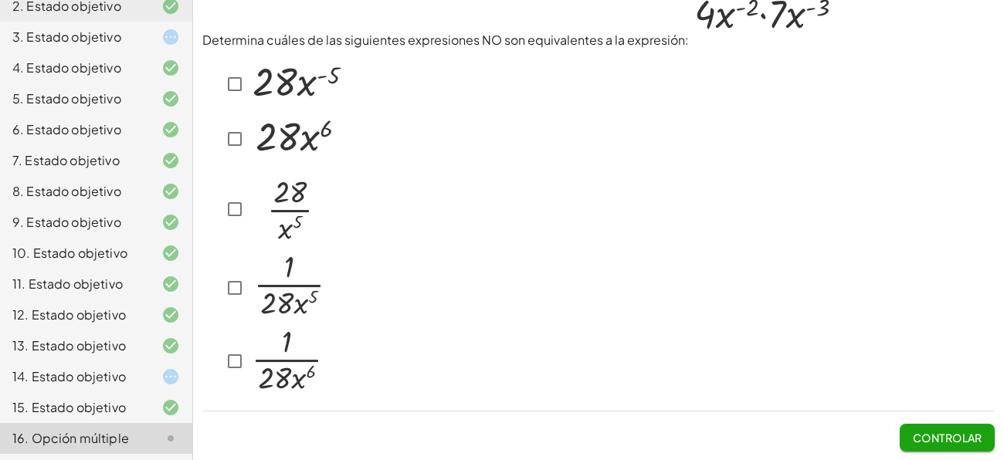
click at [746, 155] on div at bounding box center [598, 224] width 792 height 350
click at [229, 67] on div at bounding box center [283, 84] width 124 height 57
click at [940, 443] on button "Controlar" at bounding box center [947, 438] width 95 height 28
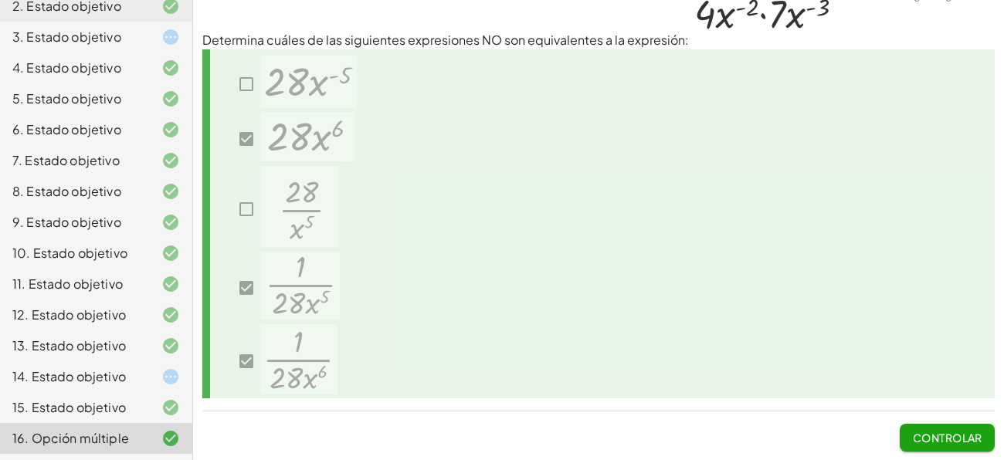
click at [918, 437] on font "Controlar" at bounding box center [948, 438] width 70 height 14
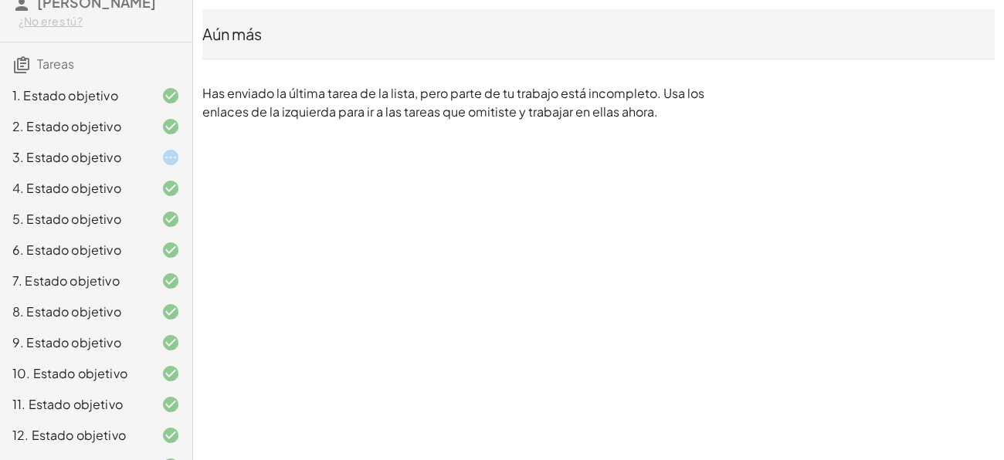
scroll to position [0, 0]
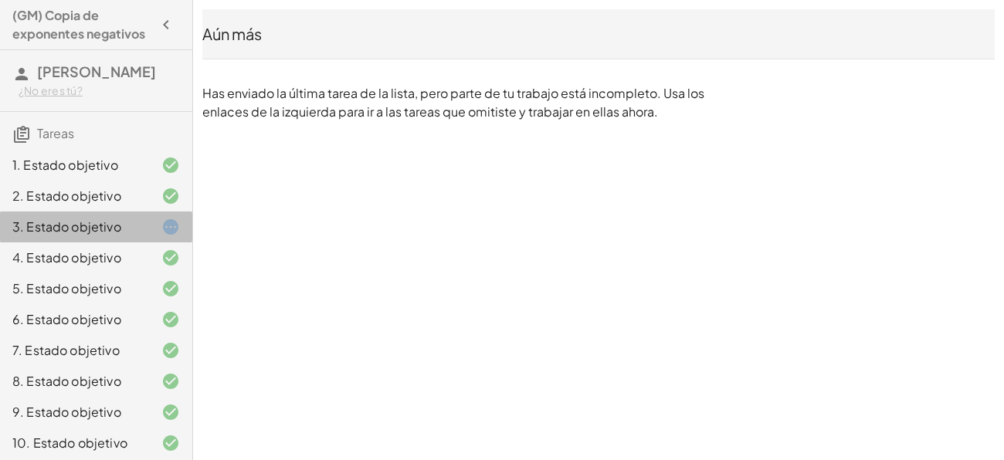
click at [131, 236] on div "3. Estado objetivo" at bounding box center [74, 227] width 124 height 19
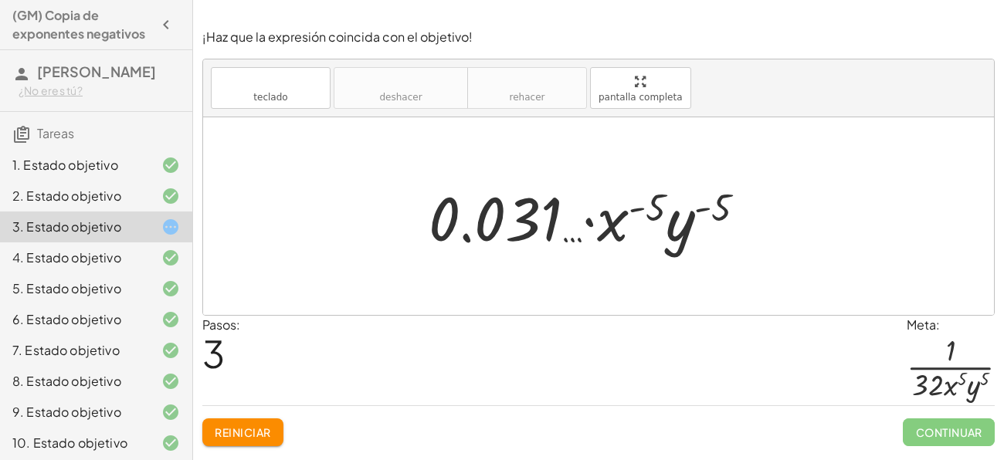
click at [259, 428] on font "Reiniciar" at bounding box center [243, 433] width 56 height 14
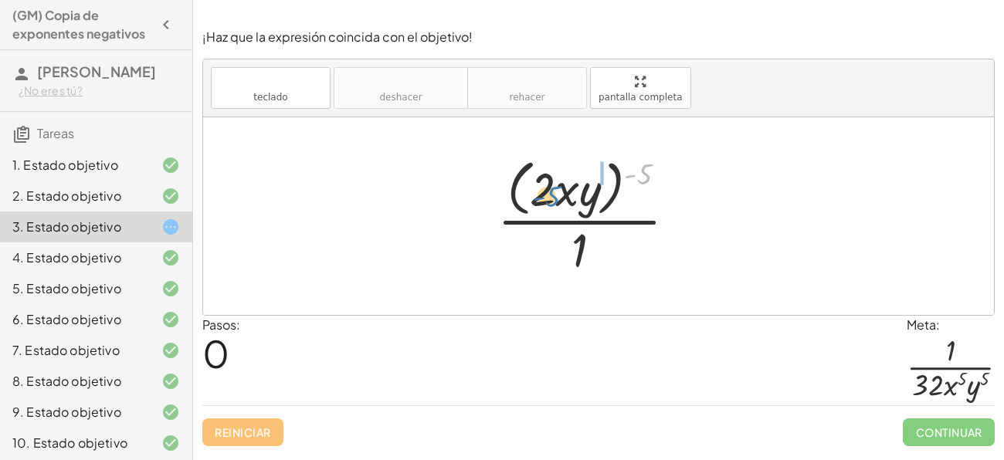
drag, startPoint x: 640, startPoint y: 168, endPoint x: 548, endPoint y: 191, distance: 95.5
click at [548, 191] on div at bounding box center [593, 216] width 207 height 126
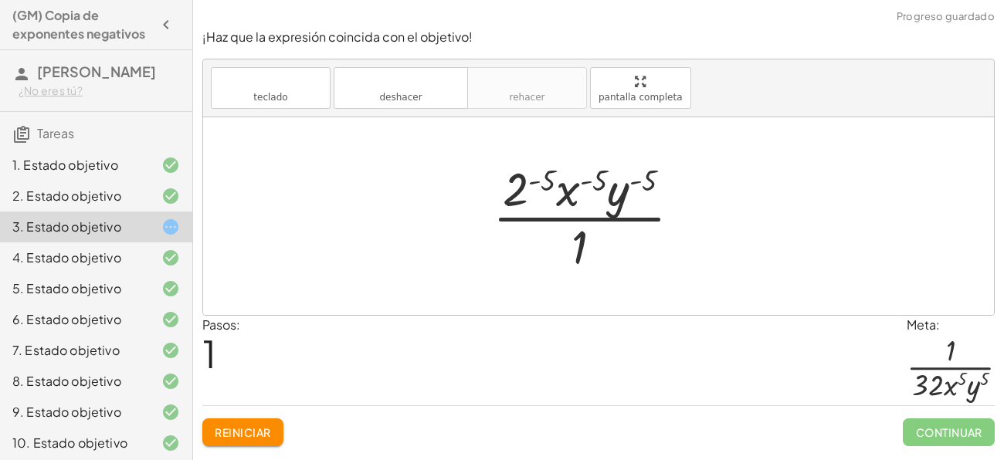
click at [543, 175] on div at bounding box center [593, 216] width 216 height 119
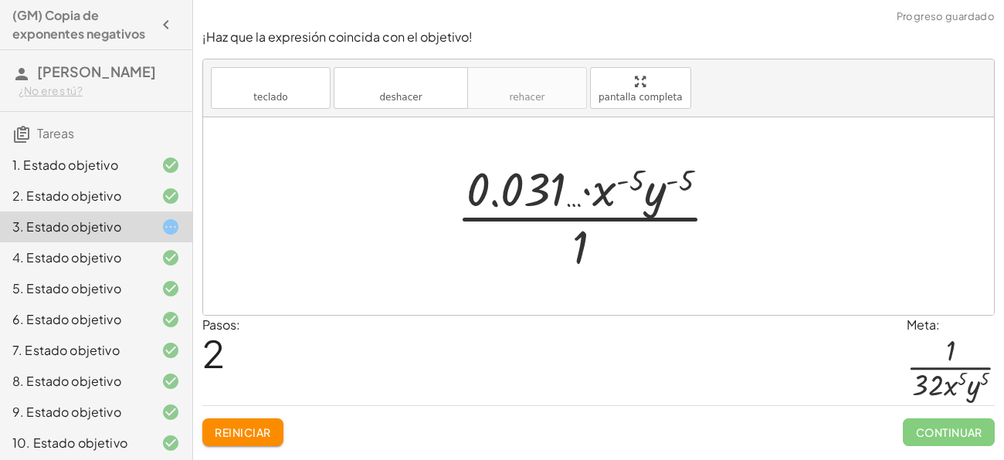
click at [229, 419] on button "Reiniciar" at bounding box center [242, 433] width 81 height 28
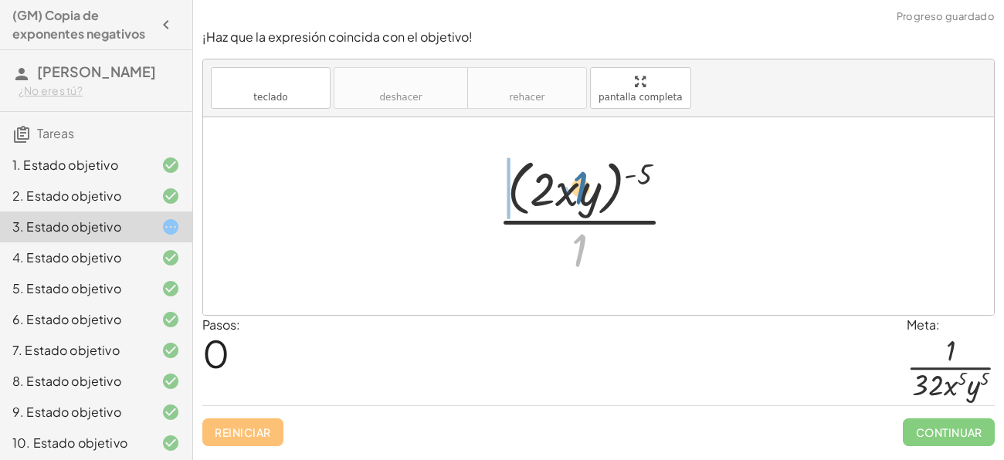
drag, startPoint x: 576, startPoint y: 247, endPoint x: 576, endPoint y: 169, distance: 78.0
click at [576, 169] on div at bounding box center [593, 216] width 207 height 126
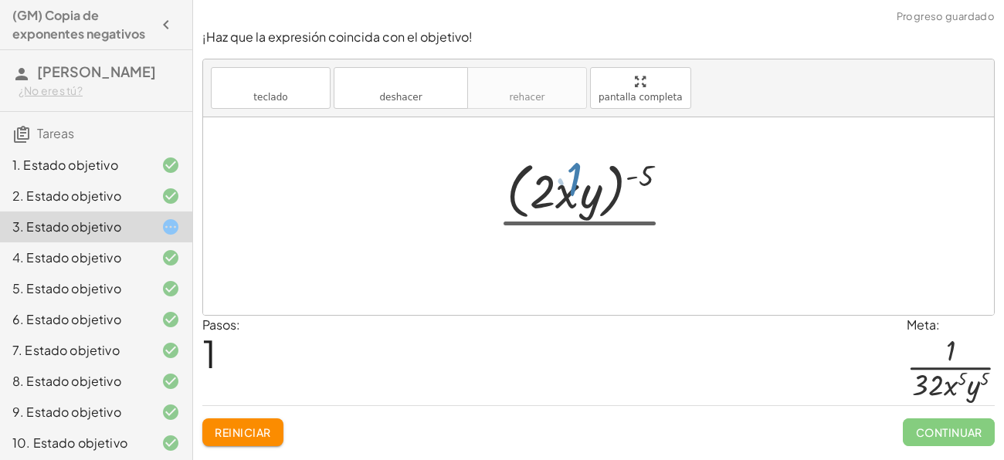
click at [576, 165] on div "· 1 · ( · 2 · x · y ) ( - 5 ) · 1 · ( · 2 · x · y ) ( - 5 ) · 1" at bounding box center [598, 216] width 791 height 198
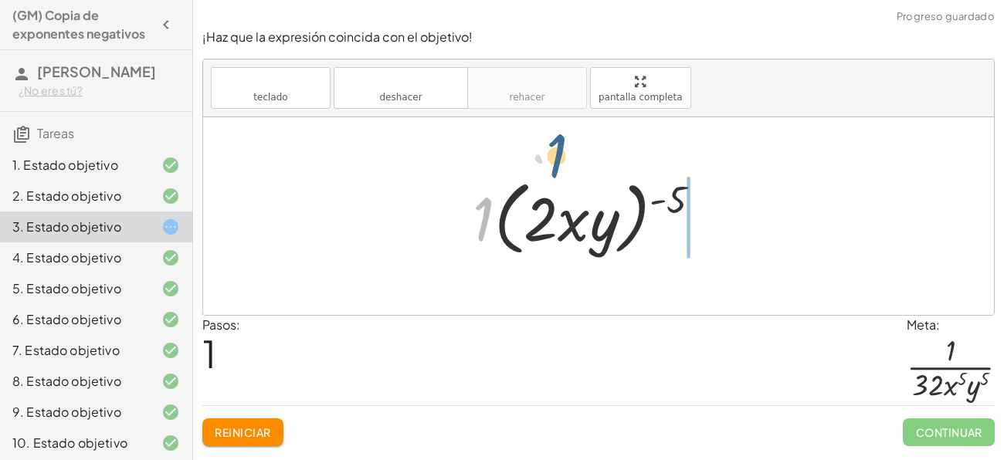
drag, startPoint x: 470, startPoint y: 220, endPoint x: 561, endPoint y: 144, distance: 118.4
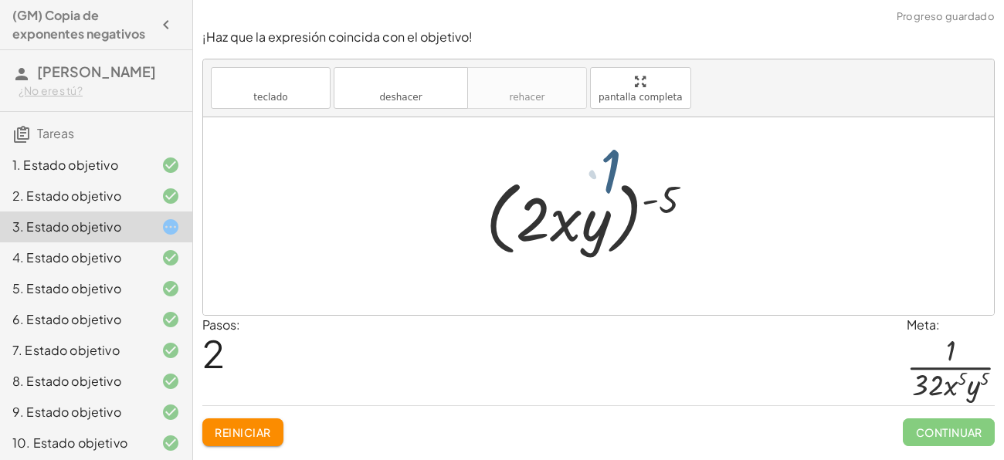
click at [561, 150] on div at bounding box center [598, 216] width 791 height 198
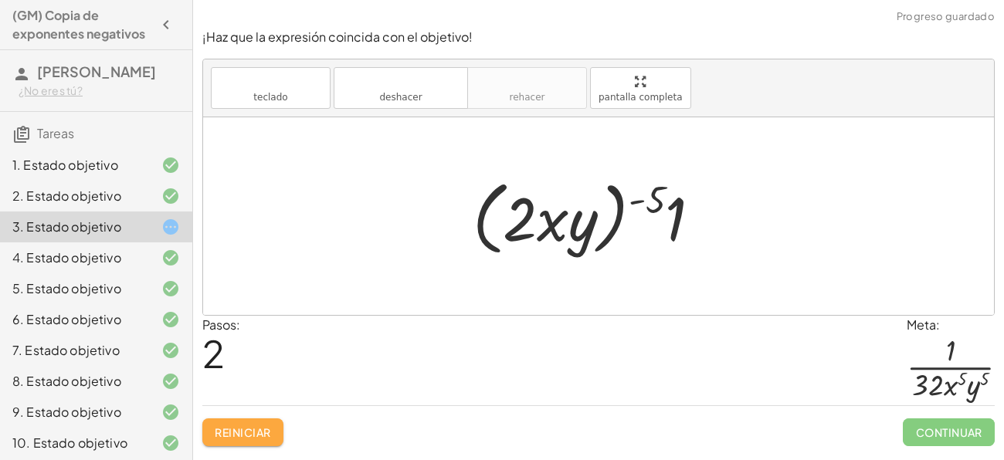
click at [258, 429] on font "Reiniciar" at bounding box center [243, 433] width 56 height 14
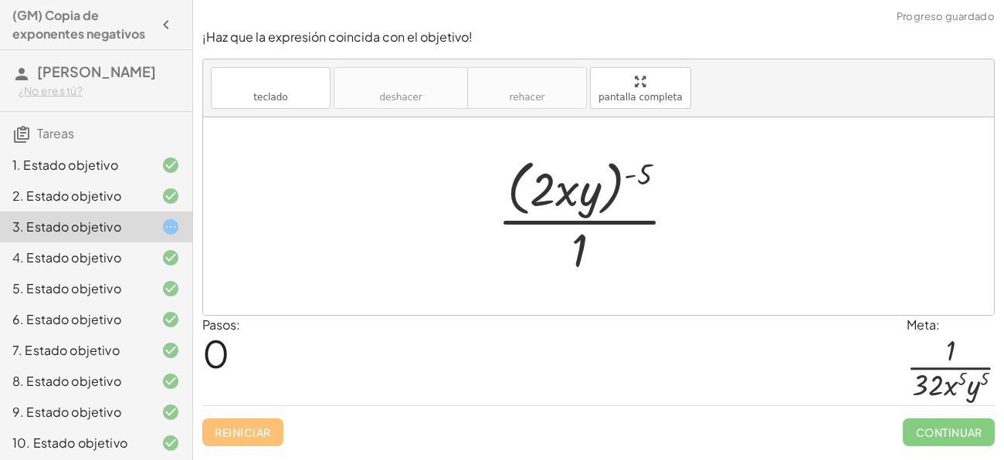
click at [531, 195] on div at bounding box center [593, 216] width 207 height 126
drag, startPoint x: 585, startPoint y: 192, endPoint x: 567, endPoint y: 188, distance: 18.8
click at [567, 188] on div at bounding box center [593, 216] width 207 height 126
click at [544, 194] on div at bounding box center [593, 216] width 207 height 126
drag, startPoint x: 641, startPoint y: 175, endPoint x: 565, endPoint y: 193, distance: 77.9
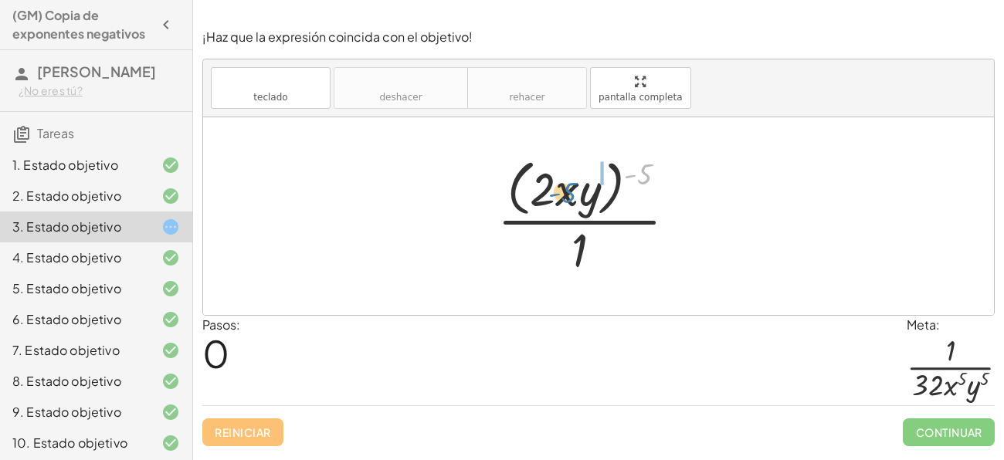
click at [565, 193] on div at bounding box center [593, 216] width 207 height 126
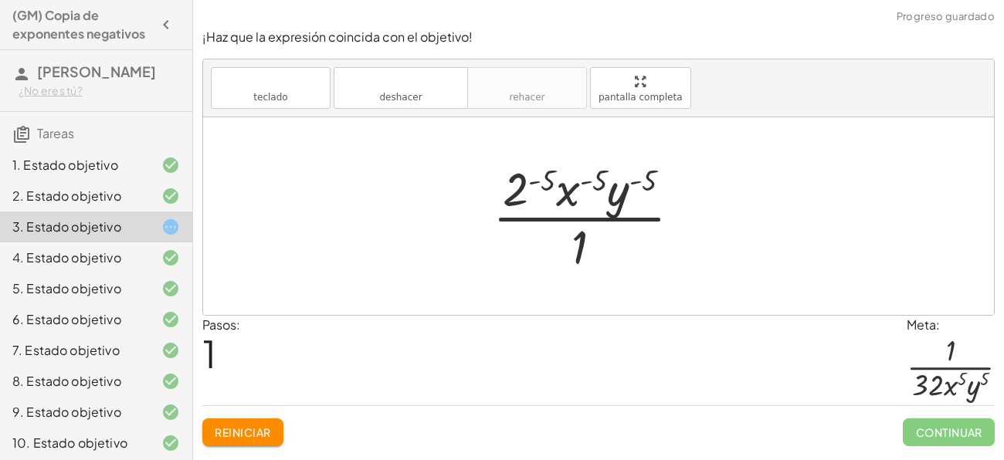
click at [597, 175] on div at bounding box center [593, 216] width 216 height 119
click at [547, 184] on div at bounding box center [593, 216] width 216 height 119
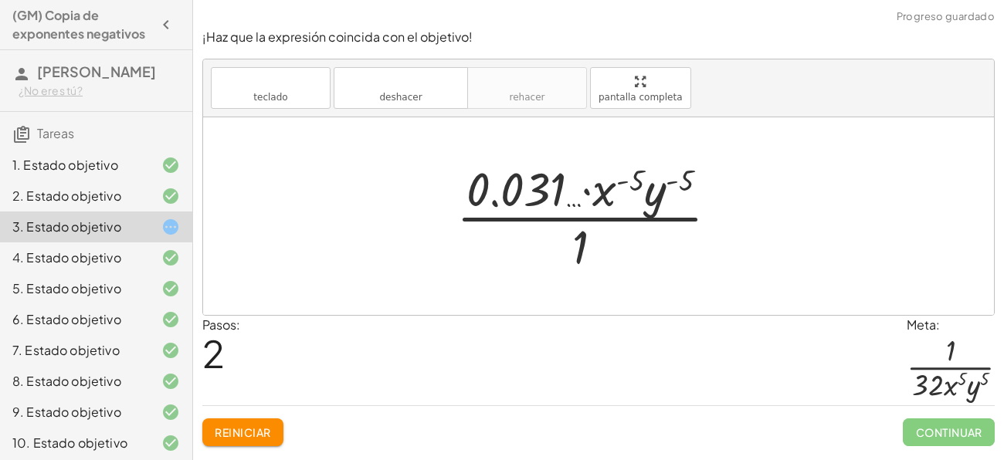
click at [265, 429] on font "Reiniciar" at bounding box center [243, 433] width 56 height 14
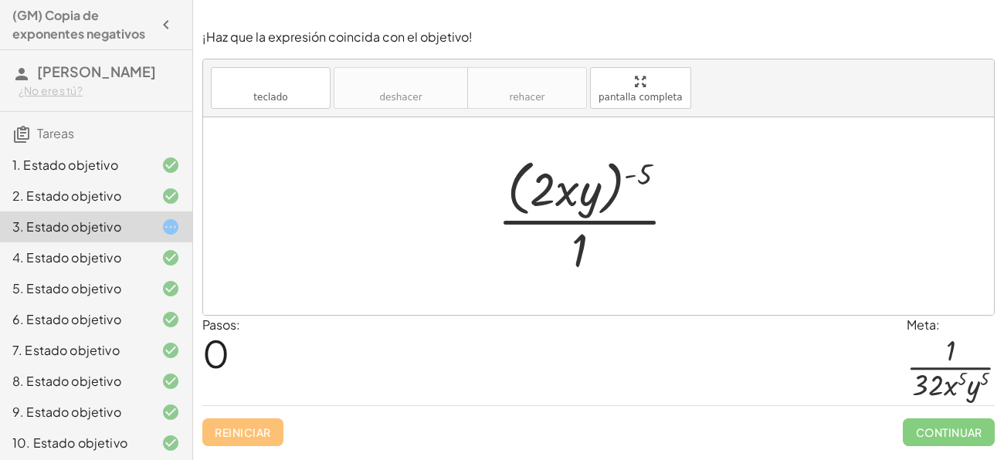
click at [549, 186] on div at bounding box center [593, 216] width 207 height 126
drag, startPoint x: 549, startPoint y: 186, endPoint x: 575, endPoint y: 191, distance: 25.9
click at [575, 191] on div at bounding box center [593, 216] width 207 height 126
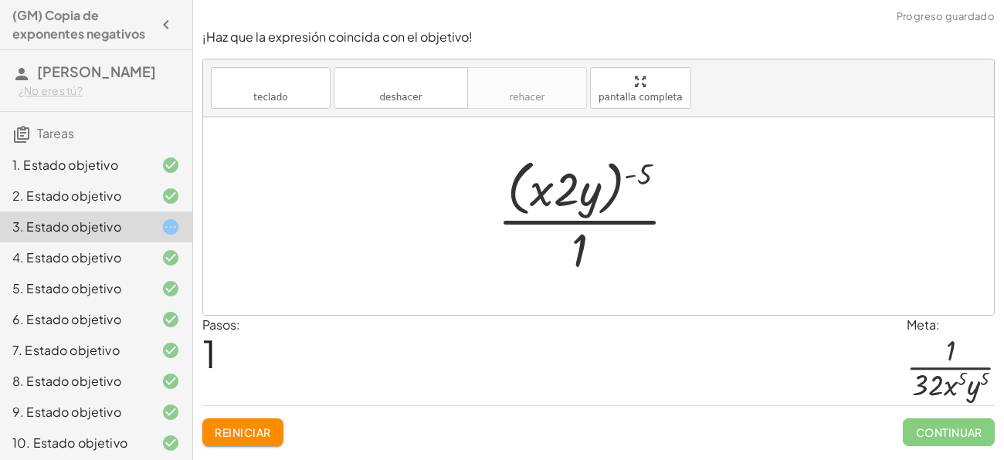
click at [567, 184] on div at bounding box center [593, 216] width 207 height 126
drag, startPoint x: 563, startPoint y: 184, endPoint x: 534, endPoint y: 183, distance: 29.4
click at [534, 183] on div at bounding box center [593, 216] width 207 height 126
drag, startPoint x: 639, startPoint y: 171, endPoint x: 583, endPoint y: 189, distance: 58.6
click at [583, 189] on div at bounding box center [593, 216] width 207 height 126
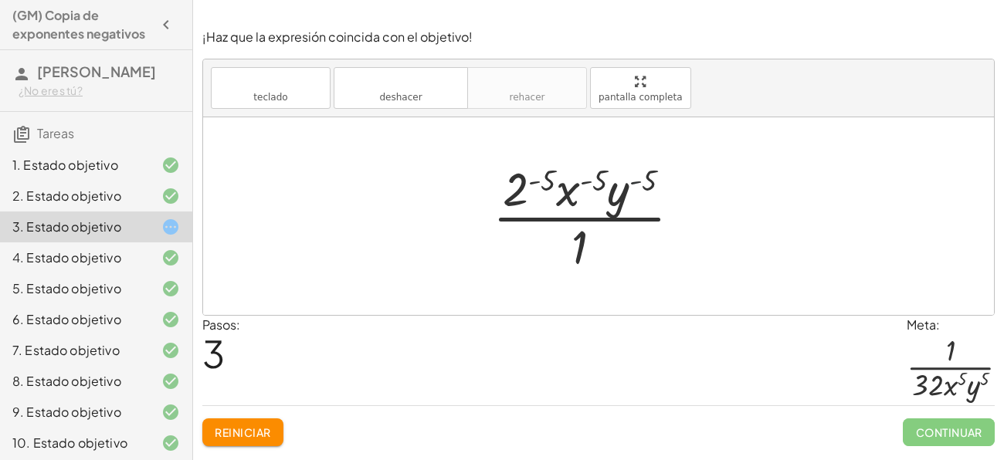
click at [638, 171] on div at bounding box center [593, 216] width 216 height 119
click at [589, 172] on div at bounding box center [593, 216] width 216 height 119
drag, startPoint x: 642, startPoint y: 179, endPoint x: 628, endPoint y: 195, distance: 20.8
click at [628, 195] on div at bounding box center [593, 216] width 216 height 119
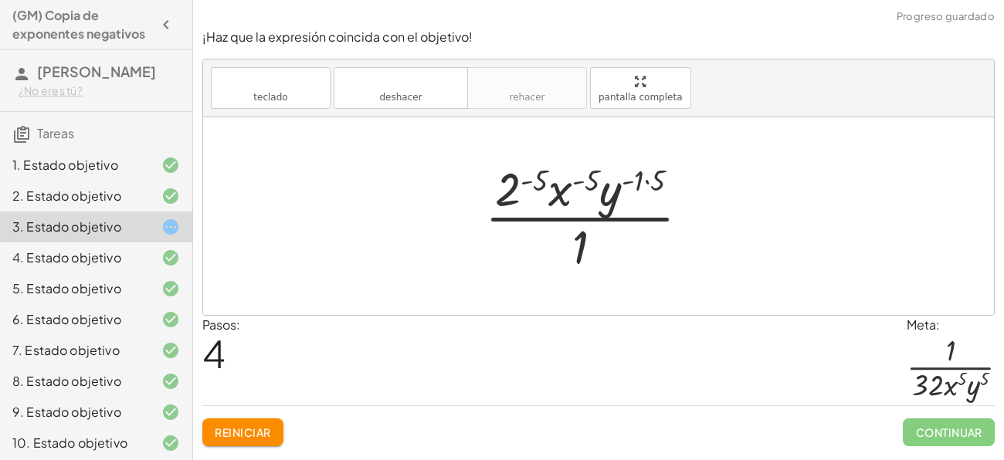
click at [245, 429] on font "Reiniciar" at bounding box center [243, 433] width 56 height 14
